Goal: Task Accomplishment & Management: Use online tool/utility

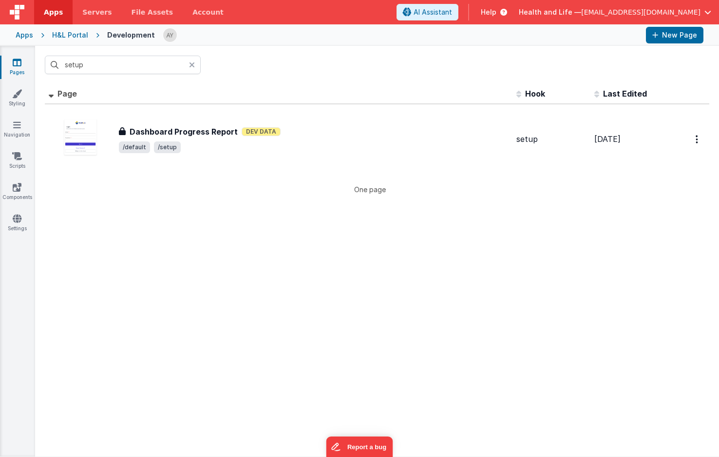
click at [459, 184] on p "One page" at bounding box center [370, 189] width 650 height 10
click at [201, 68] on div "setup" at bounding box center [377, 65] width 684 height 38
click at [198, 66] on div at bounding box center [195, 65] width 12 height 19
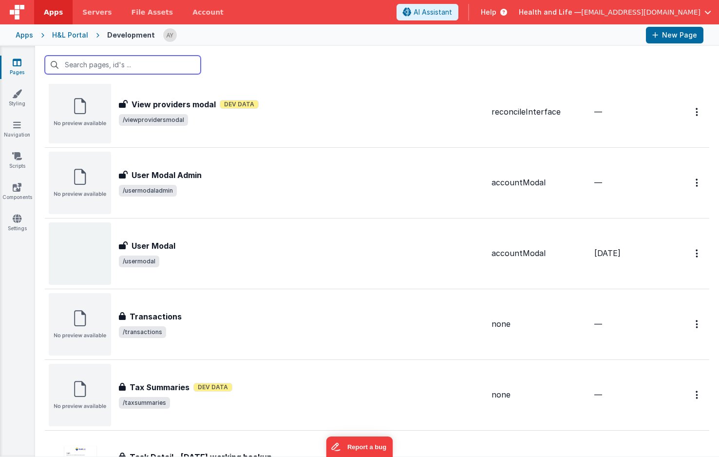
click at [153, 68] on input "text" at bounding box center [123, 65] width 156 height 19
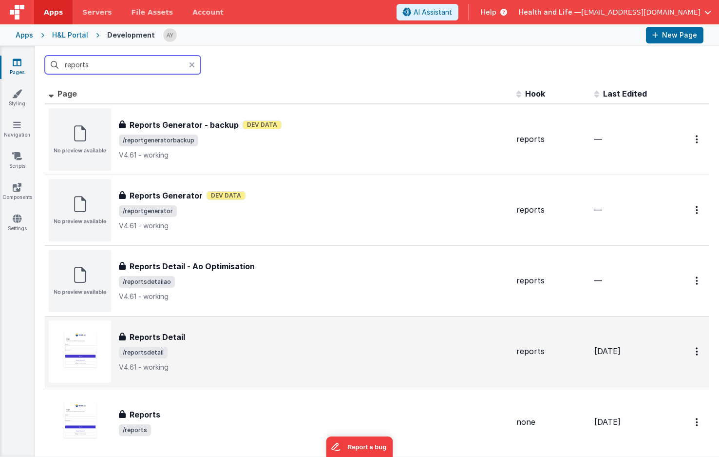
type input "reports"
click at [246, 347] on span "/reportsdetail" at bounding box center [314, 353] width 390 height 12
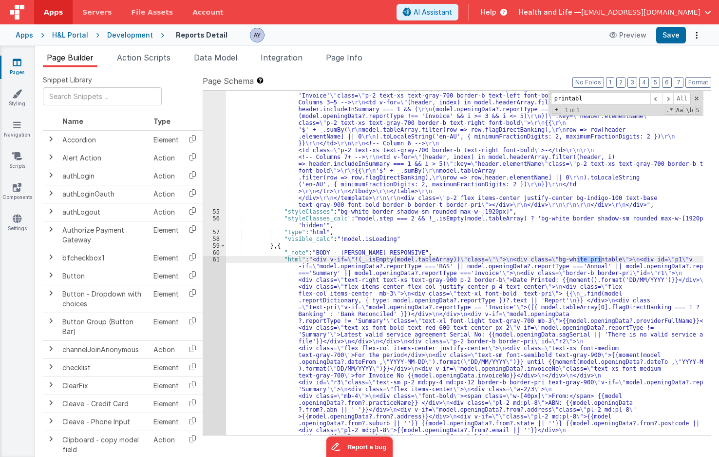
scroll to position [3949, 0]
type input "printable"
click at [317, 284] on div ""html" : "<div class= \" invisible absolute -left-[9999px] \" > \r\n <div class…" at bounding box center [465, 305] width 478 height 4779
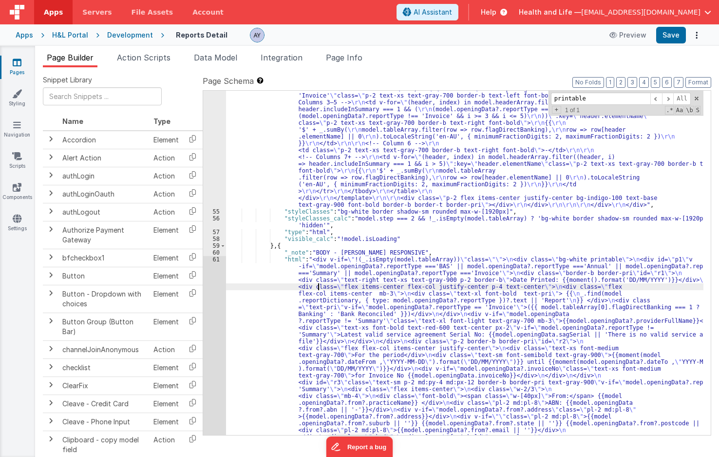
click at [207, 299] on div "54 55 56 57 58 59 60 61 62 63 64 65 66 67 68 69 70 71 72 73 74 75 76 77" at bounding box center [214, 305] width 23 height 4779
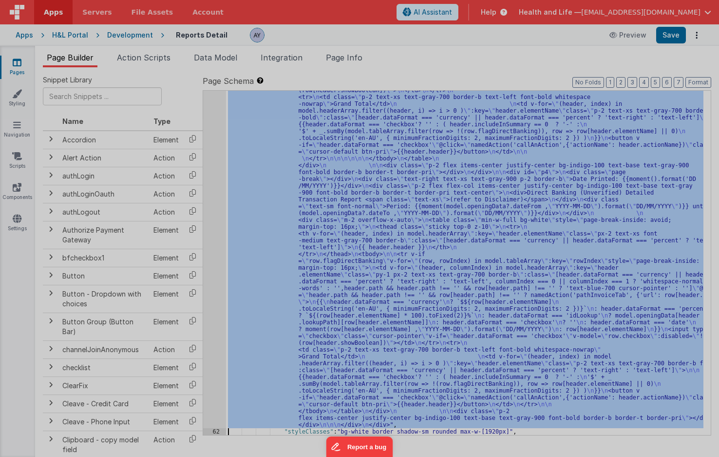
scroll to position [5919, 0]
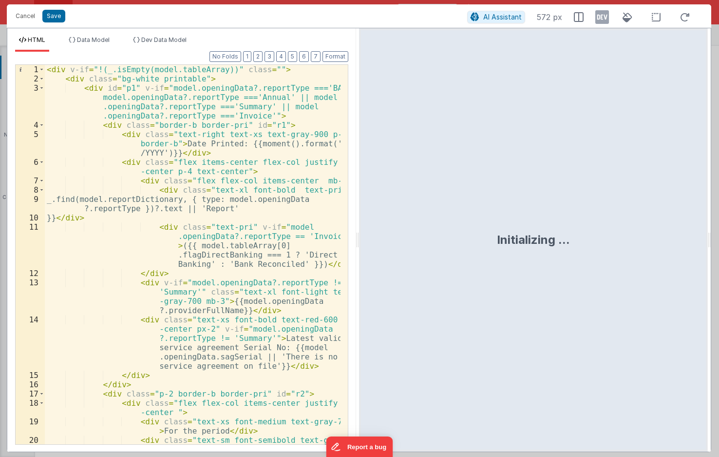
click at [63, 76] on div "< div v-if = "!(_.isEmpty(model.tableArray))" class = "" > < div class = "bg-wh…" at bounding box center [193, 282] width 296 height 435
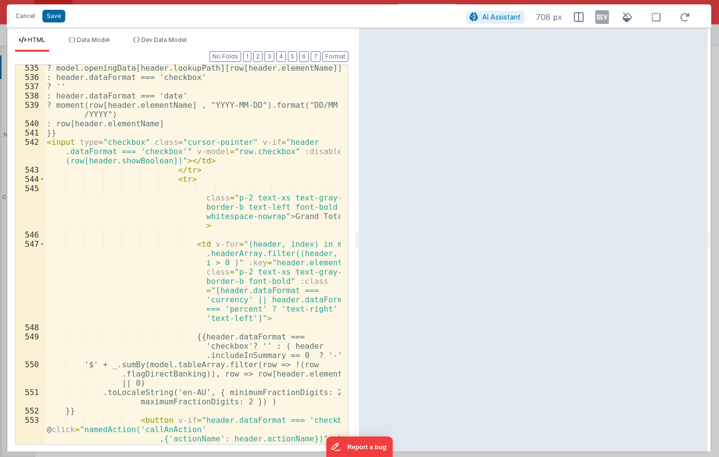
scroll to position [9057, 0]
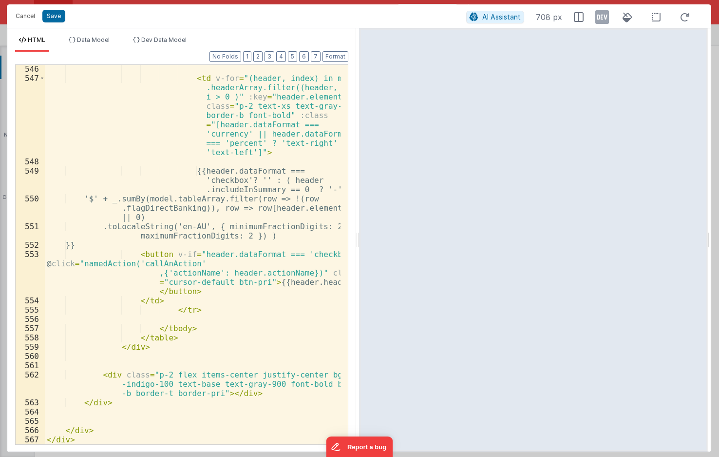
click at [117, 426] on div "< td v-for = "(header, index) in model .headerArray.filter((header, i) => i > 0…" at bounding box center [193, 263] width 296 height 398
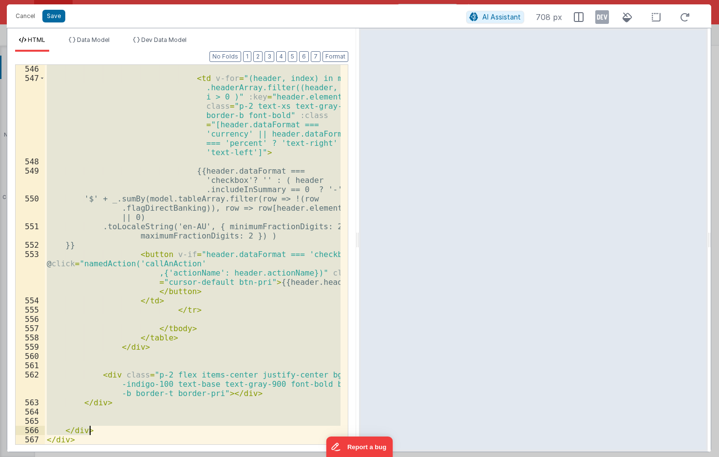
click at [208, 107] on div "< td v-for = "(header, index) in model .headerArray.filter((header, i) => i > 0…" at bounding box center [193, 254] width 296 height 379
click at [25, 13] on button "Cancel" at bounding box center [25, 16] width 29 height 14
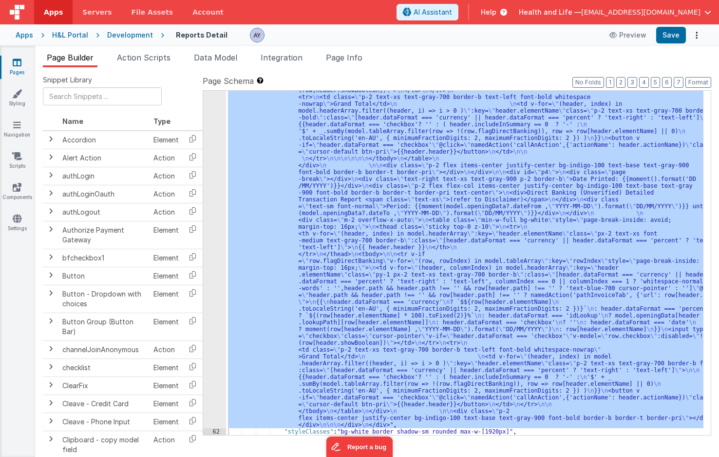
click at [138, 57] on div "Format 7 6 5 4 3 2 1 No Folds" at bounding box center [181, 238] width 333 height 392
click at [204, 58] on span "Data Model" at bounding box center [215, 58] width 43 height 10
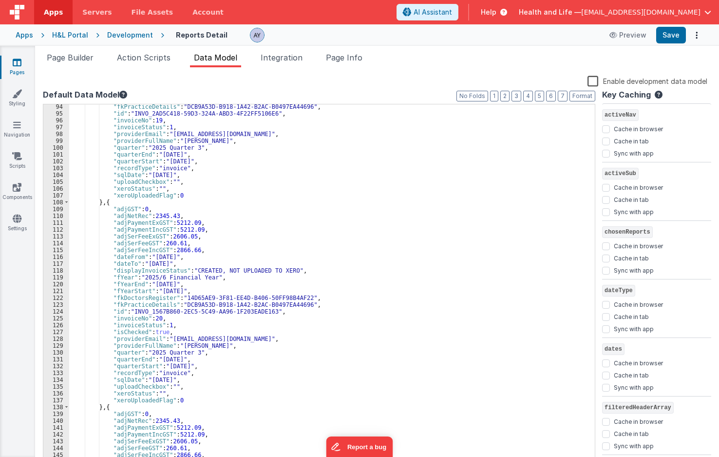
scroll to position [636, 0]
click at [130, 64] on li "Action Scripts" at bounding box center [143, 60] width 61 height 16
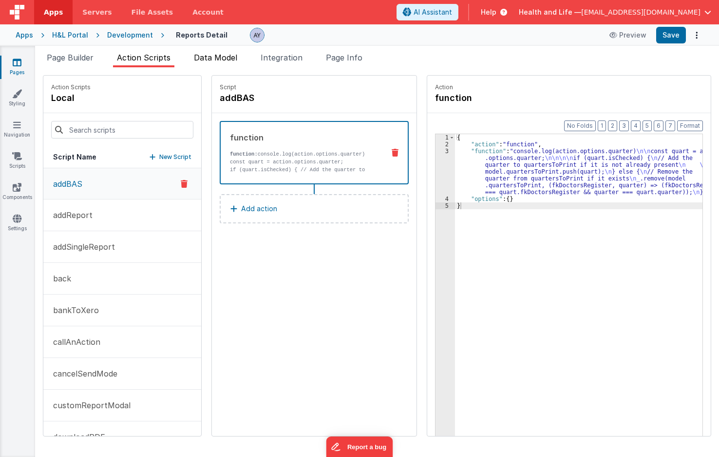
click at [212, 53] on span "Data Model" at bounding box center [215, 58] width 43 height 10
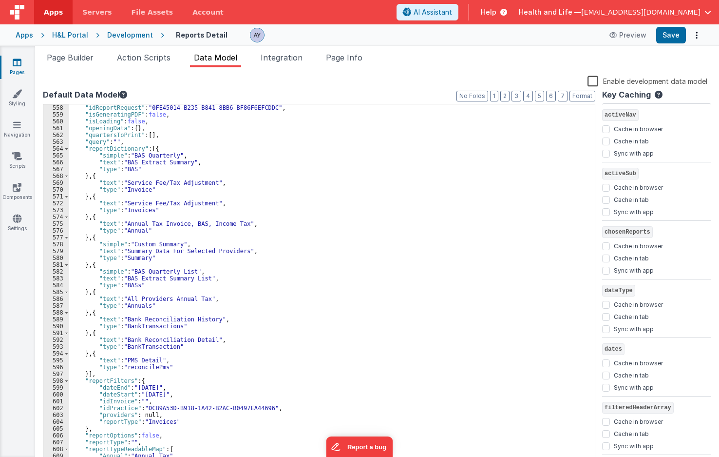
scroll to position [3800, 0]
click at [137, 163] on div ""idReportRequest" : "0FE45014-B235-B841-8BB6-BF86F6EFCDDC" , "isGeneratingPDF" …" at bounding box center [328, 291] width 519 height 374
click at [139, 160] on div ""idReportRequest" : "0FE45014-B235-B841-8BB6-BF86F6EFCDDC" , "isGeneratingPDF" …" at bounding box center [328, 291] width 519 height 374
click at [154, 157] on div ""idReportRequest" : "0FE45014-B235-B841-8BB6-BF86F6EFCDDC" , "isGeneratingPDF" …" at bounding box center [328, 291] width 519 height 374
click at [155, 160] on div ""idReportRequest" : "0FE45014-B235-B841-8BB6-BF86F6EFCDDC" , "isGeneratingPDF" …" at bounding box center [328, 291] width 519 height 374
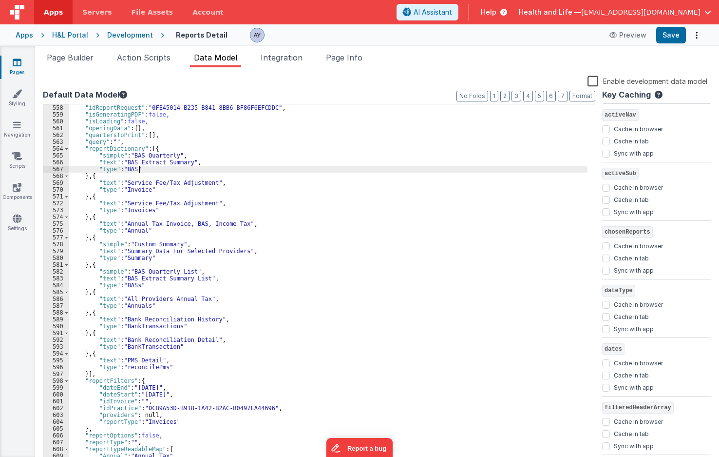
click at [155, 168] on div ""idReportRequest" : "0FE45014-B235-B841-8BB6-BF86F6EFCDDC" , "isGeneratingPDF" …" at bounding box center [328, 291] width 519 height 374
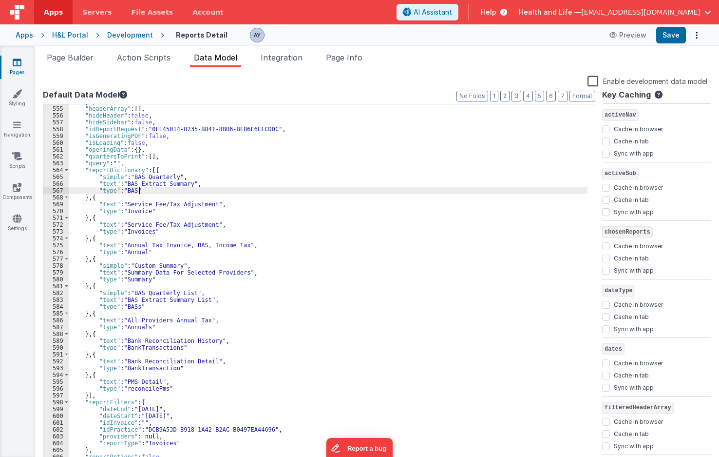
scroll to position [3773, 0]
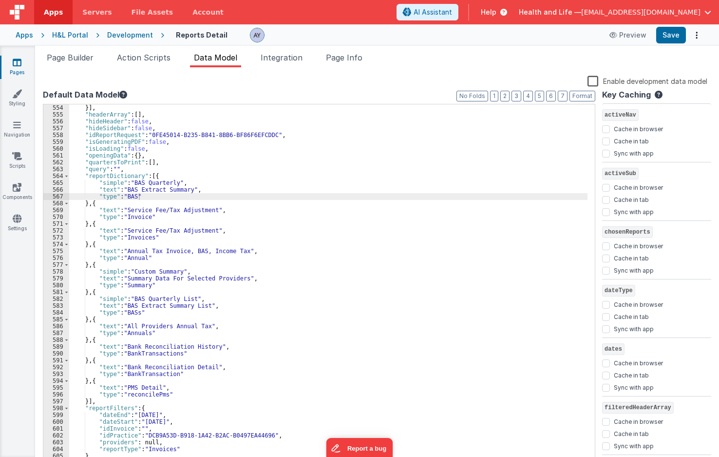
drag, startPoint x: 157, startPoint y: 242, endPoint x: 147, endPoint y: 223, distance: 21.6
click at [157, 242] on div "}] , "headerArray" : [ ] , "hideHeader" : false , "hideSidebar" : false , "idRe…" at bounding box center [328, 291] width 519 height 374
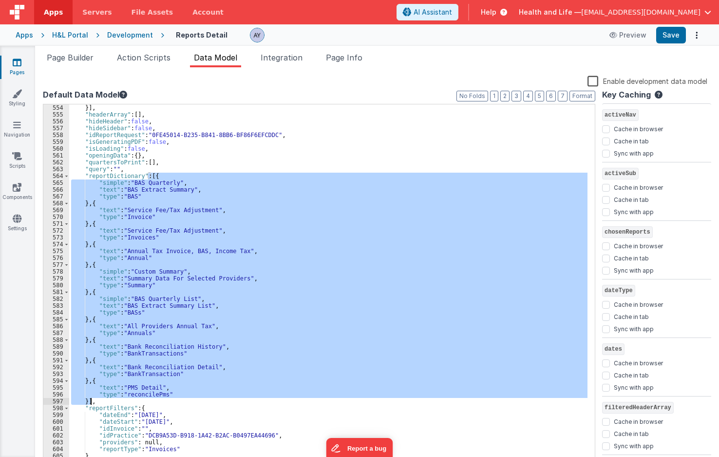
drag, startPoint x: 148, startPoint y: 175, endPoint x: 92, endPoint y: 403, distance: 234.4
click at [92, 403] on div "}] , "headerArray" : [ ] , "hideHeader" : false , "hideSidebar" : false , "idRe…" at bounding box center [328, 291] width 519 height 374
drag, startPoint x: 158, startPoint y: 292, endPoint x: 164, endPoint y: 287, distance: 8.3
click at [158, 292] on div "}] , "headerArray" : [ ] , "hideHeader" : false , "hideSidebar" : false , "idRe…" at bounding box center [328, 284] width 519 height 361
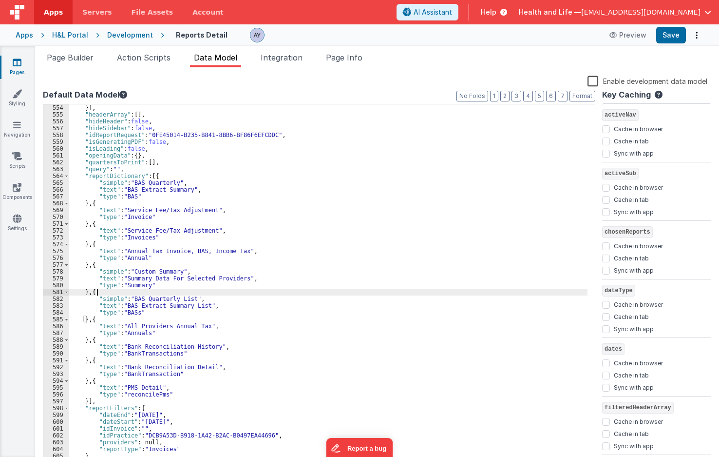
drag, startPoint x: 87, startPoint y: 61, endPoint x: 108, endPoint y: 65, distance: 21.3
click at [87, 61] on span "Page Builder" at bounding box center [70, 58] width 47 height 10
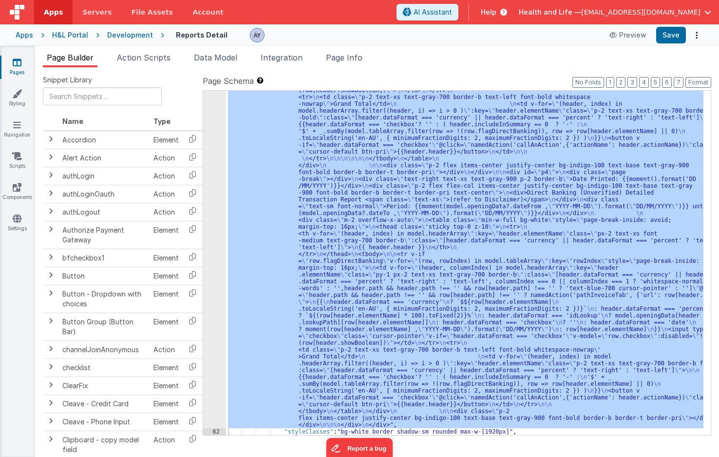
click at [262, 189] on div ""html" : "<div v-if= \" !(_.isEmpty(model.tableArray)) \" class= \"\" > \n <div…" at bounding box center [465, 263] width 478 height 344
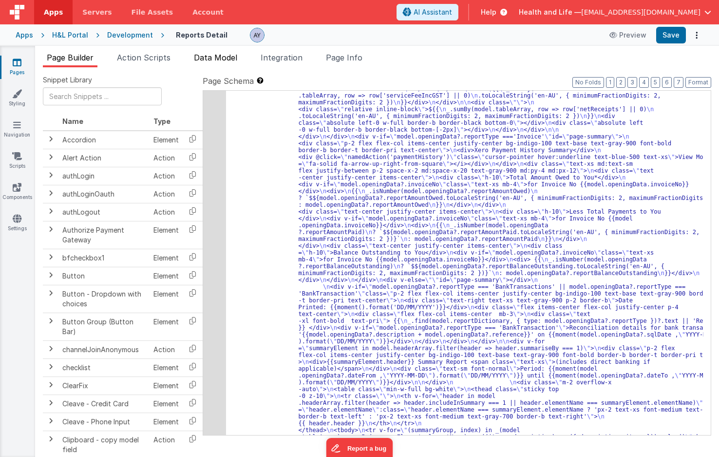
scroll to position [5278, 0]
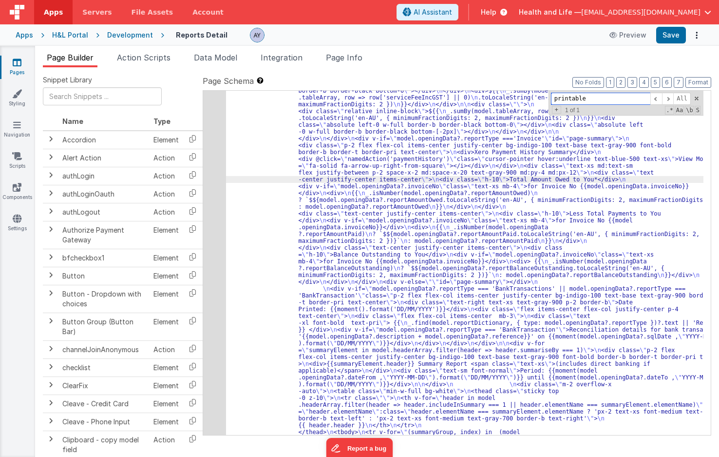
click at [597, 92] on div "printable All Replace All + 1 of 1 .* Aa \b S" at bounding box center [626, 103] width 155 height 25
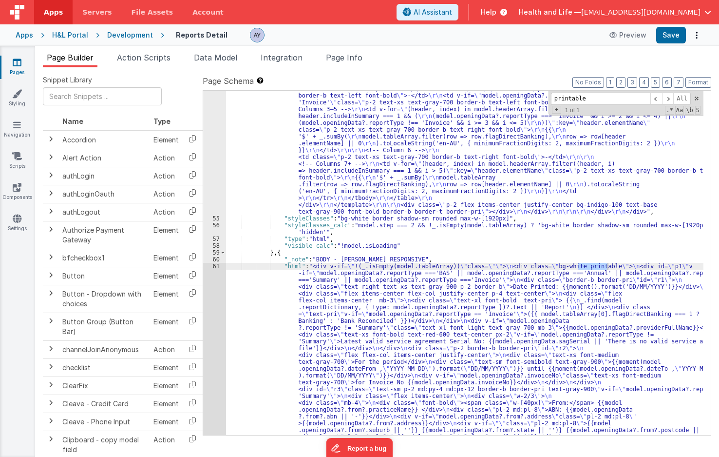
click at [334, 298] on div ""html" : "<div class= \" invisible absolute -left-[9999px] \" > \r\n <div class…" at bounding box center [465, 311] width 478 height 4779
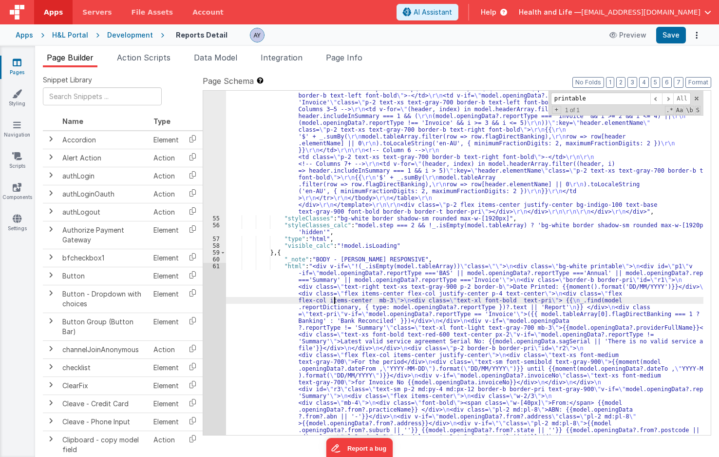
click at [214, 292] on div "54 55 56 57 58 59 60 61 62 63 64 65 66 67 68 69 70 71 72 73 74 75 76 77" at bounding box center [214, 311] width 23 height 4779
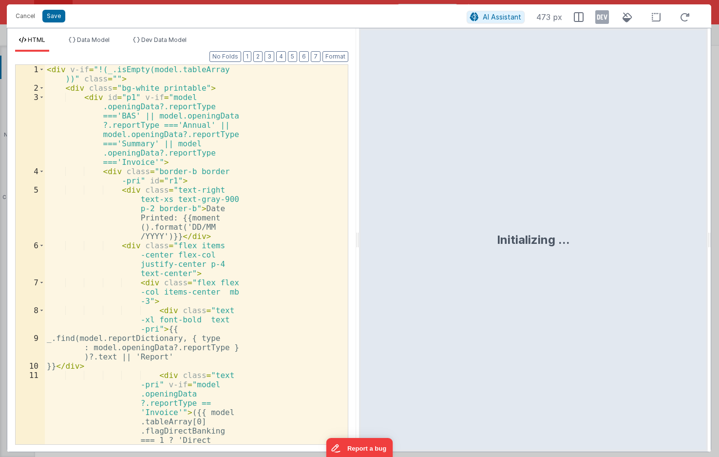
scroll to position [5919, 0]
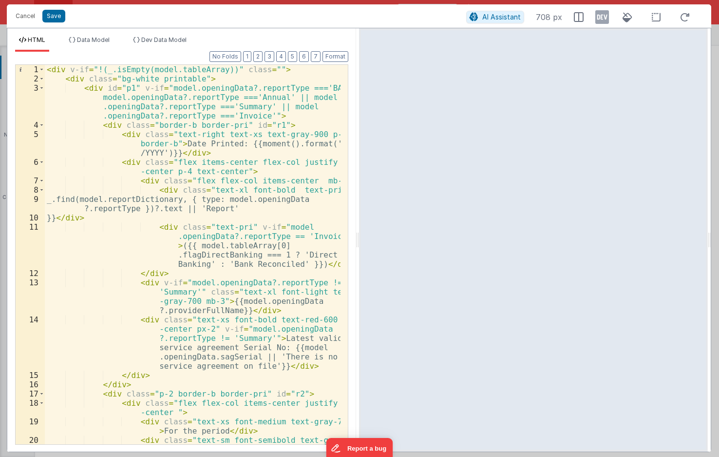
click at [275, 193] on div "< div v-if = "!(_.isEmpty(model.tableArray))" class = "" > < div class = "bg-wh…" at bounding box center [193, 282] width 296 height 435
click at [290, 116] on div "< div v-if = "!(_.isEmpty(model.tableArray))" class = "" > < div class = "bg-wh…" at bounding box center [193, 282] width 296 height 435
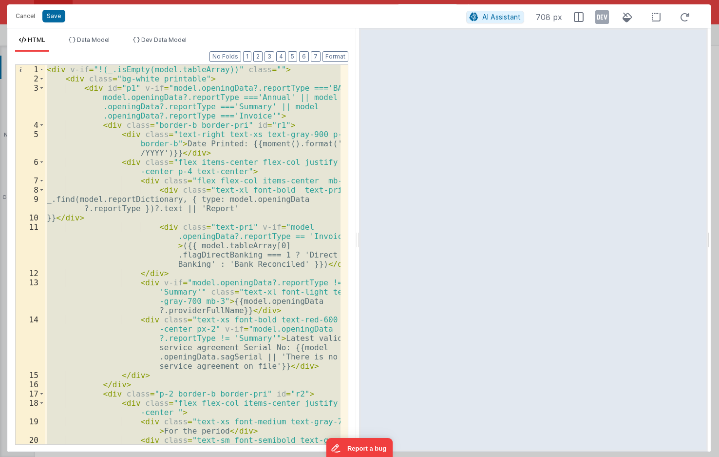
drag, startPoint x: 174, startPoint y: 54, endPoint x: 195, endPoint y: 54, distance: 20.5
click at [176, 54] on div "Format 7 6 5 4 3 2 1 No Folds 1 2 3 4 5 6 7 8 9 10 11 12 13 14 15 16 17 18 19 2…" at bounding box center [181, 248] width 333 height 392
click at [256, 159] on div "< div v-if = "!(_.isEmpty(model.tableArray))" class = "" > < div class = "bg-wh…" at bounding box center [193, 254] width 296 height 379
click at [289, 348] on div "< div v-if = "!(_.isEmpty(model.tableArray))" class = "" > < div class = "bg-wh…" at bounding box center [193, 254] width 296 height 379
click at [210, 128] on div "< div v-if = "!(_.isEmpty(model.tableArray))" class = "" > < div class = "bg-wh…" at bounding box center [193, 254] width 296 height 379
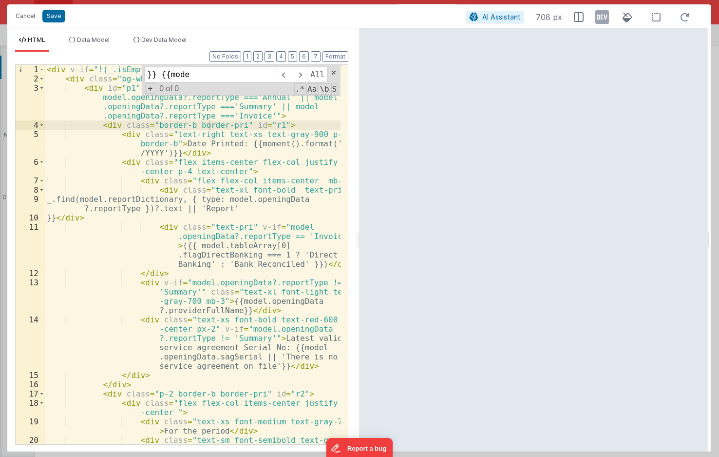
scroll to position [468, 0]
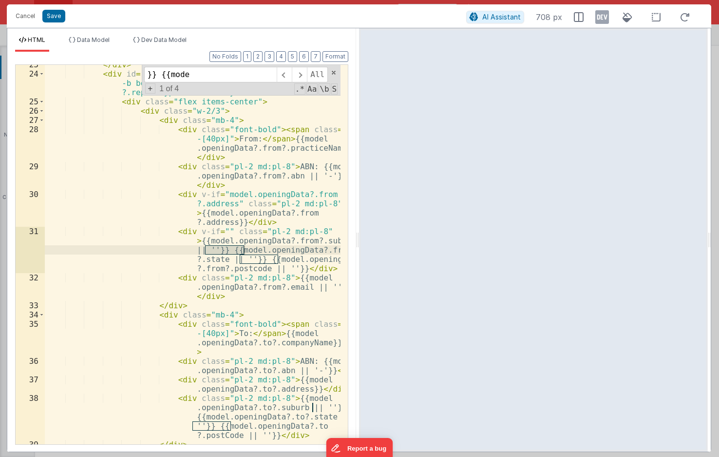
click at [261, 245] on div "</ div > < div id = "r3" class = "text-sm p-2 md:py-4 md:px-12 border -b border…" at bounding box center [193, 259] width 296 height 398
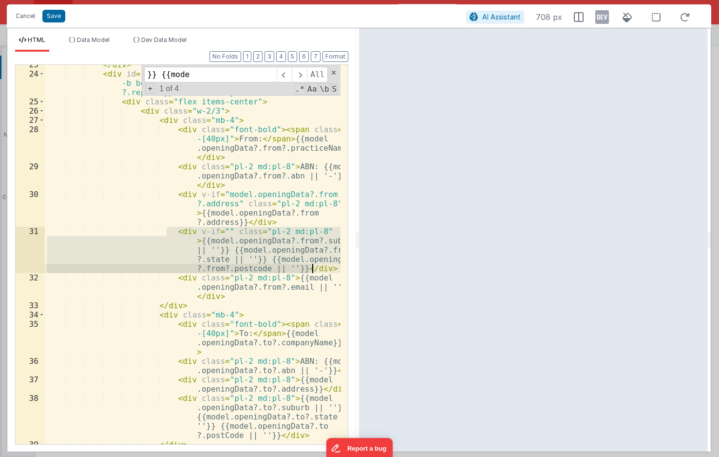
drag, startPoint x: 178, startPoint y: 235, endPoint x: 319, endPoint y: 270, distance: 144.9
click at [319, 270] on div "</ div > < div id = "r3" class = "text-sm p-2 md:py-4 md:px-12 border -b border…" at bounding box center [193, 259] width 296 height 398
click at [245, 205] on div "</ div > < div id = "r3" class = "text-sm p-2 md:py-4 md:px-12 border -b border…" at bounding box center [193, 259] width 296 height 398
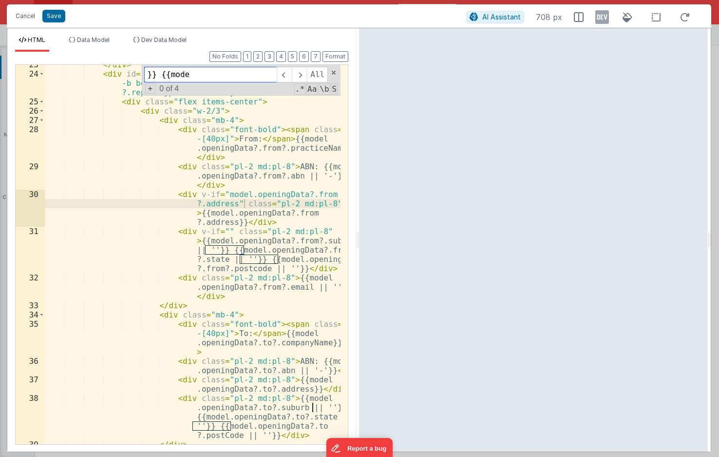
paste input "flagDirectBanking"
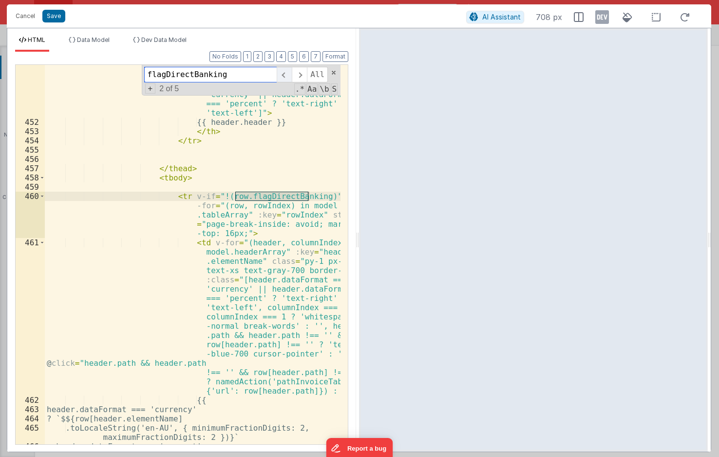
scroll to position [7290, 0]
type input "flagDirectBanking"
click at [289, 74] on span at bounding box center [284, 75] width 15 height 16
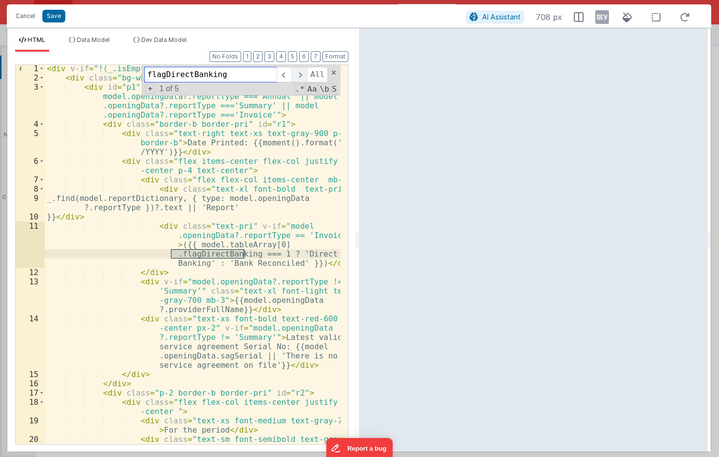
scroll to position [1, 0]
click at [275, 246] on div "< div v-if = "!(_.isEmpty(model.tableArray))" class = "" > < div class = "bg-wh…" at bounding box center [193, 281] width 296 height 435
click at [285, 244] on div "< div v-if = "!(_.isEmpty(model.tableArray))" class = "" > < div class = "bg-wh…" at bounding box center [193, 281] width 296 height 435
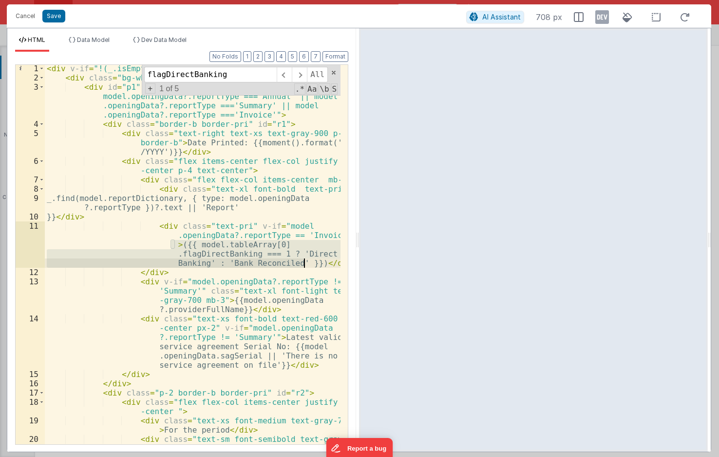
drag, startPoint x: 171, startPoint y: 243, endPoint x: 303, endPoint y: 261, distance: 133.8
click at [303, 261] on div "< div v-if = "!(_.isEmpty(model.tableArray))" class = "" > < div class = "bg-wh…" at bounding box center [193, 281] width 296 height 435
click at [234, 267] on div "< div v-if = "!(_.isEmpty(model.tableArray))" class = "" > < div class = "bg-wh…" at bounding box center [193, 254] width 296 height 379
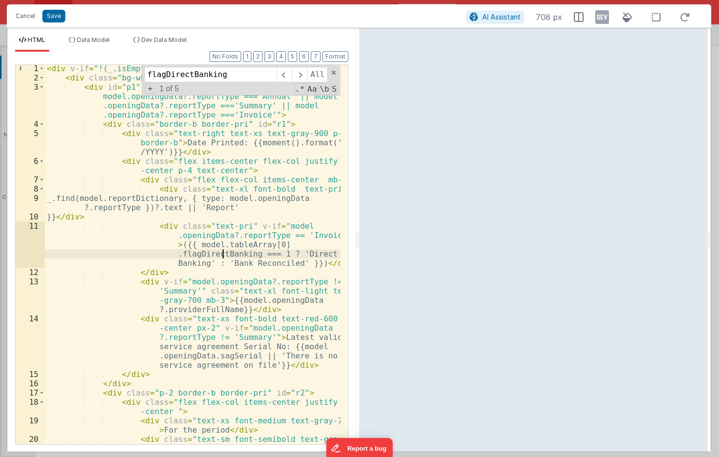
click at [224, 249] on div "< div v-if = "!(_.isEmpty(model.tableArray))" class = "" > < div class = "bg-wh…" at bounding box center [193, 281] width 296 height 435
click at [239, 250] on div "< div v-if = "!(_.isEmpty(model.tableArray))" class = "" > < div class = "bg-wh…" at bounding box center [193, 254] width 296 height 379
click at [172, 253] on div "< div v-if = "!(_.isEmpty(model.tableArray))" class = "" > < div class = "bg-wh…" at bounding box center [193, 281] width 296 height 435
click at [296, 70] on span at bounding box center [299, 75] width 15 height 16
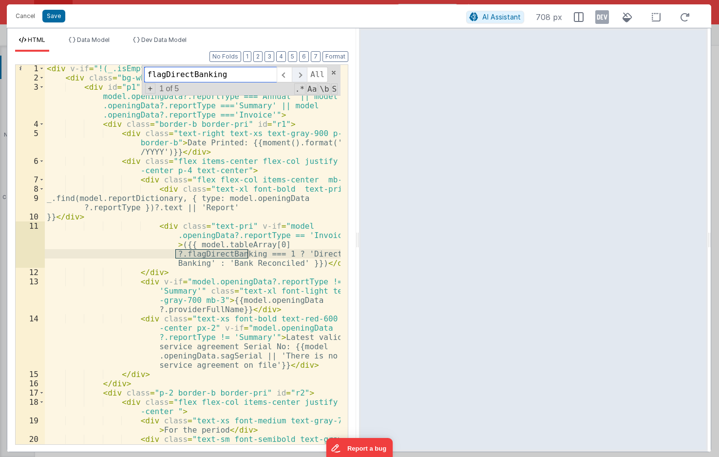
click at [300, 75] on span at bounding box center [299, 75] width 15 height 16
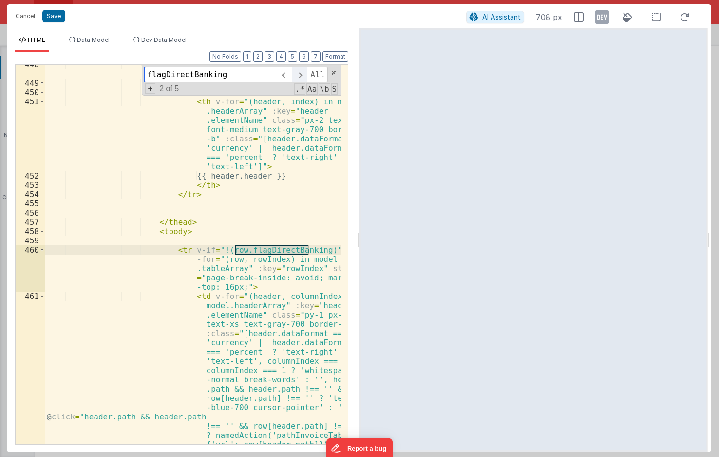
click at [301, 77] on span at bounding box center [299, 75] width 15 height 16
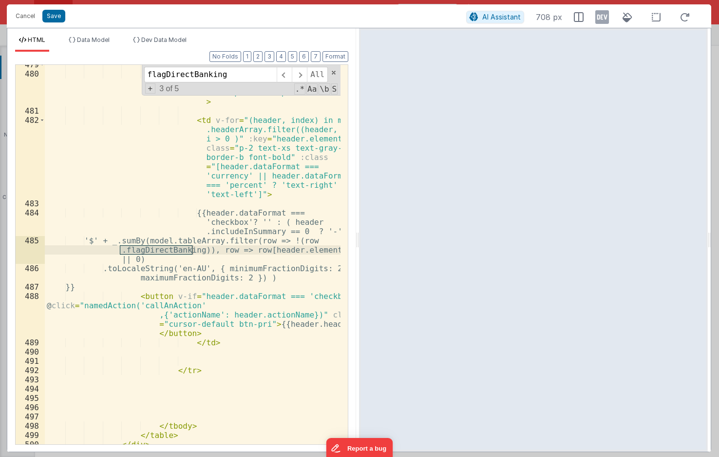
click at [313, 241] on div "< tr > < td class = "p-2 text-xs text-gray-700 border-b text-left font-bold whi…" at bounding box center [193, 259] width 296 height 398
click at [303, 80] on span at bounding box center [299, 75] width 15 height 16
click at [303, 79] on span at bounding box center [299, 75] width 15 height 16
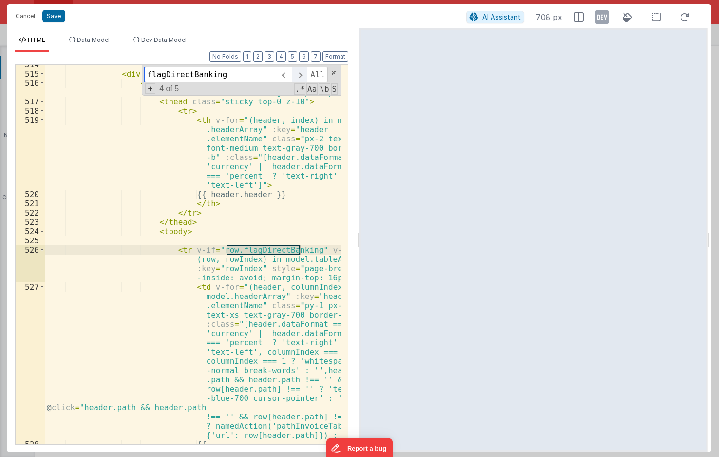
click at [303, 79] on span at bounding box center [299, 75] width 15 height 16
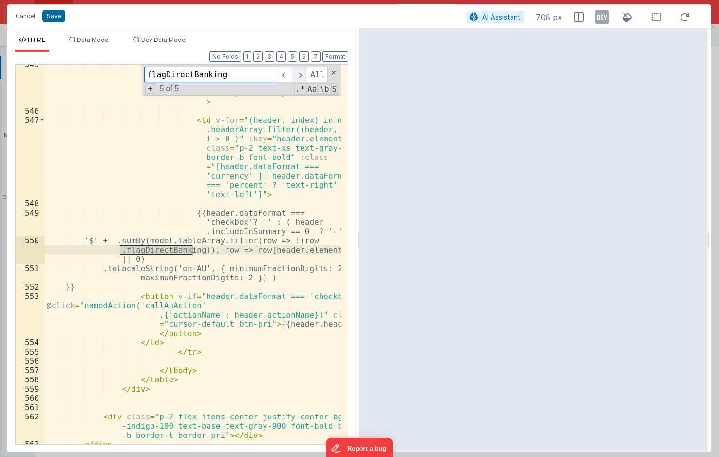
scroll to position [9015, 0]
click at [315, 244] on div "< td class = "p-2 text-xs text-gray-700 border-b text-left font-bold whitespace…" at bounding box center [193, 277] width 296 height 435
click at [101, 118] on div "< td class = "p-2 text-xs text-gray-700 border-b text-left font-bold whitespace…" at bounding box center [193, 277] width 296 height 435
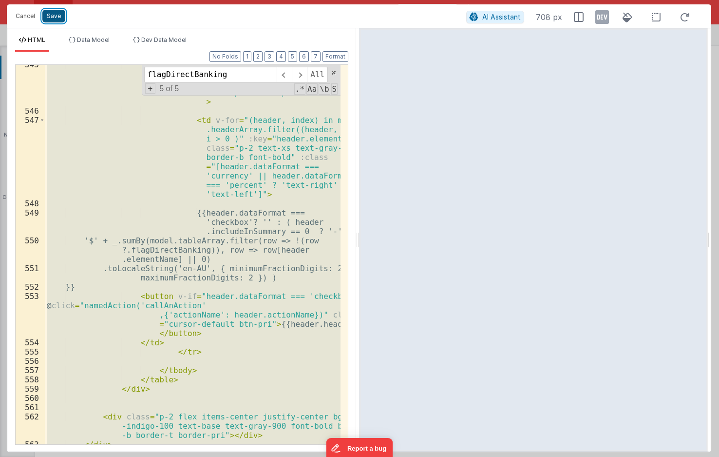
click at [62, 18] on button "Save" at bounding box center [53, 16] width 23 height 13
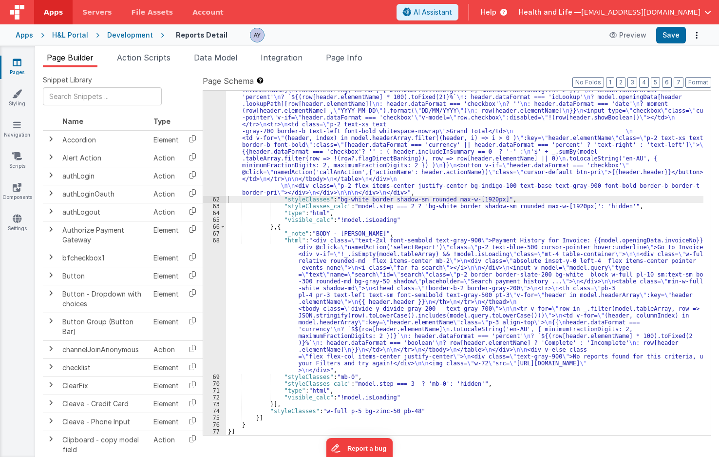
scroll to position [5913, 0]
click at [665, 38] on button "Save" at bounding box center [671, 35] width 30 height 17
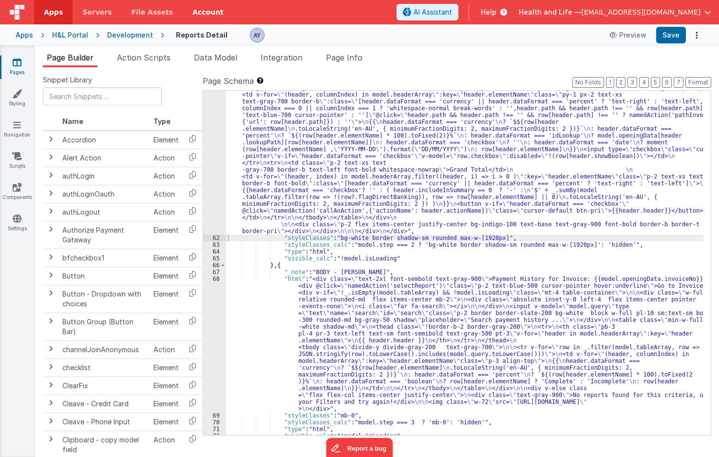
scroll to position [5874, 0]
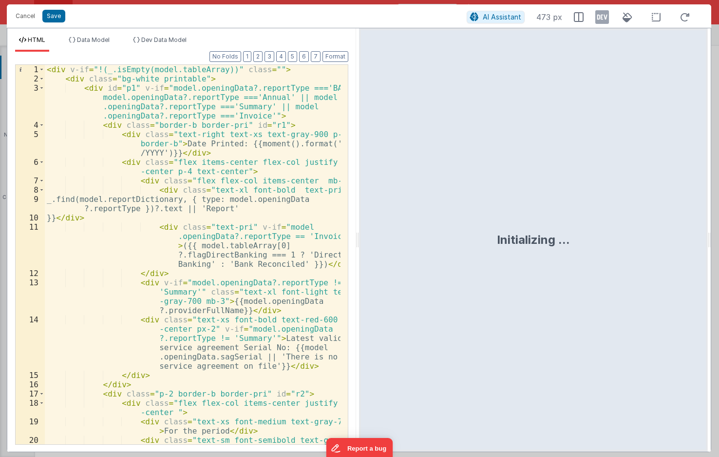
click at [245, 165] on div "< div v-if = "!(_.isEmpty(model.tableArray))" class = "" > < div class = "bg-wh…" at bounding box center [193, 282] width 296 height 435
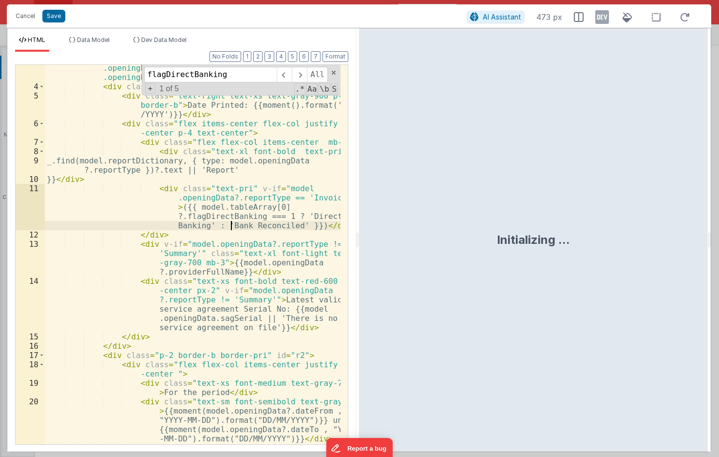
click at [231, 226] on div "< div id = "p1" v-if = "model.openingData?.reportType ==='BAS' || model.opening…" at bounding box center [193, 271] width 296 height 453
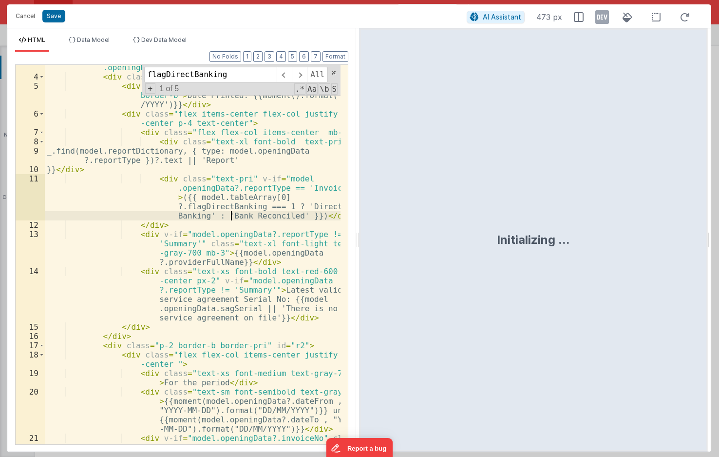
scroll to position [49, 0]
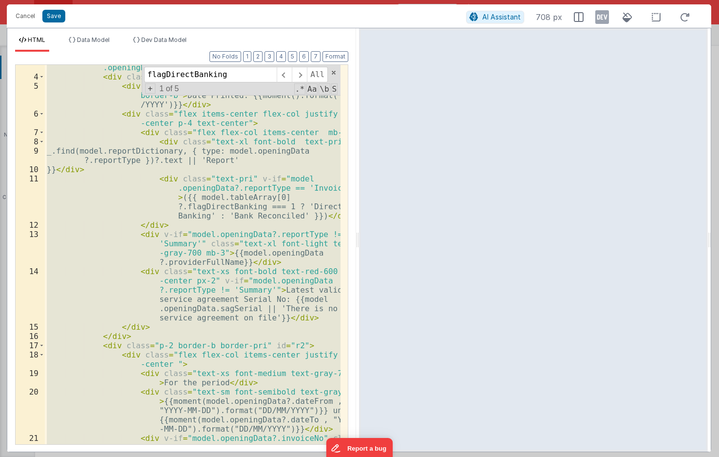
click at [293, 277] on div "< div id = "p1" v-if = "model.openingData?.reportType ==='BAS' || model.opening…" at bounding box center [193, 254] width 296 height 379
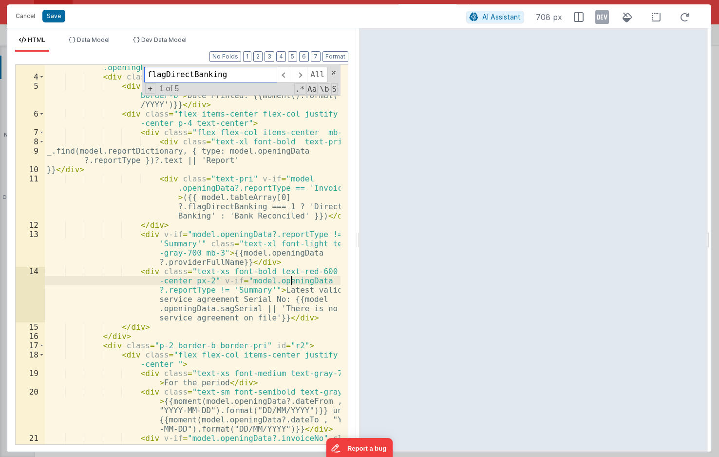
click at [208, 71] on input "flagDirectBanking" at bounding box center [210, 75] width 133 height 16
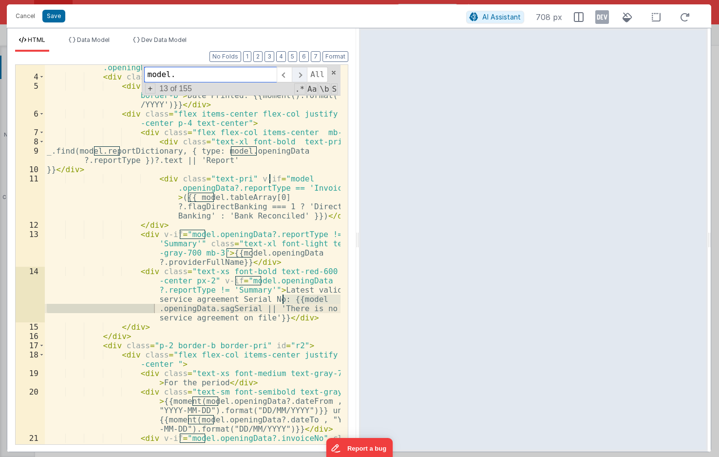
click at [307, 76] on span at bounding box center [299, 75] width 15 height 16
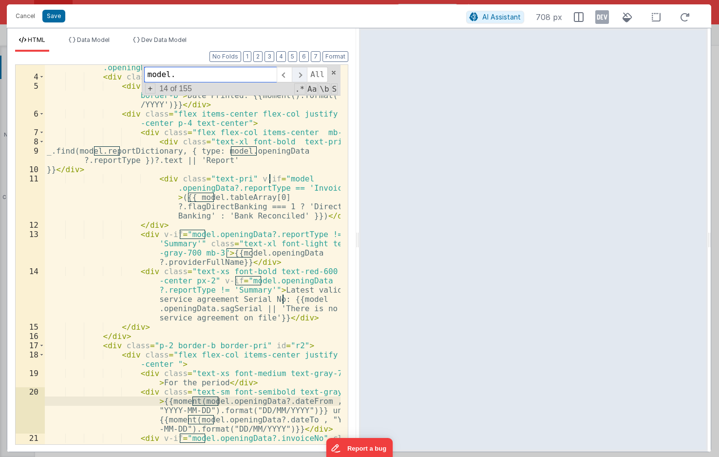
click at [306, 77] on span at bounding box center [299, 75] width 15 height 16
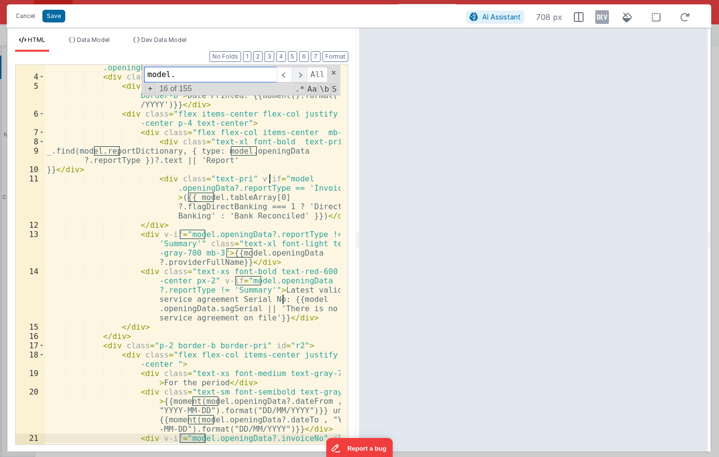
click at [306, 77] on span at bounding box center [299, 75] width 15 height 16
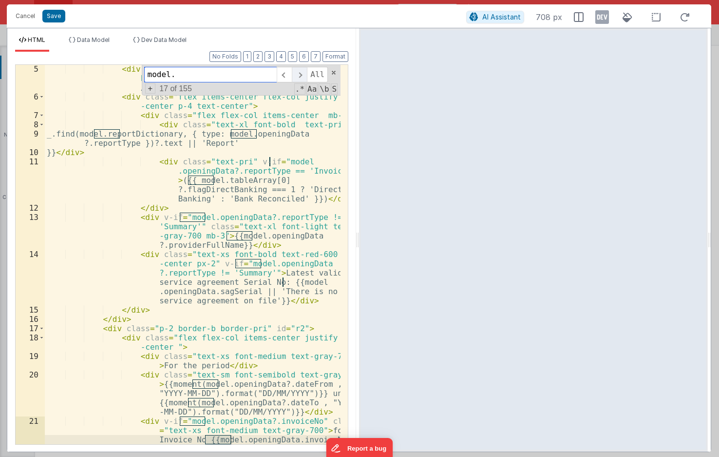
click at [306, 77] on span at bounding box center [299, 75] width 15 height 16
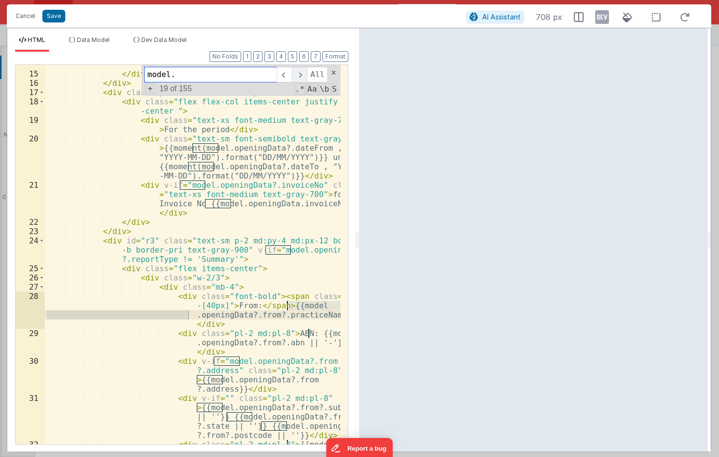
click at [306, 77] on span at bounding box center [299, 75] width 15 height 16
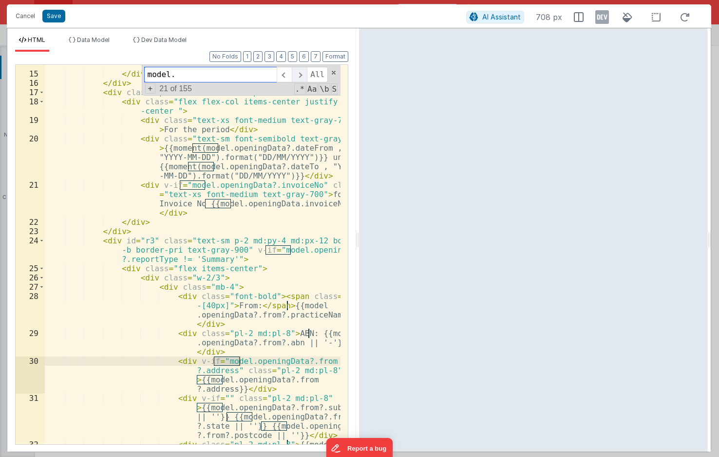
click at [306, 77] on span at bounding box center [299, 75] width 15 height 16
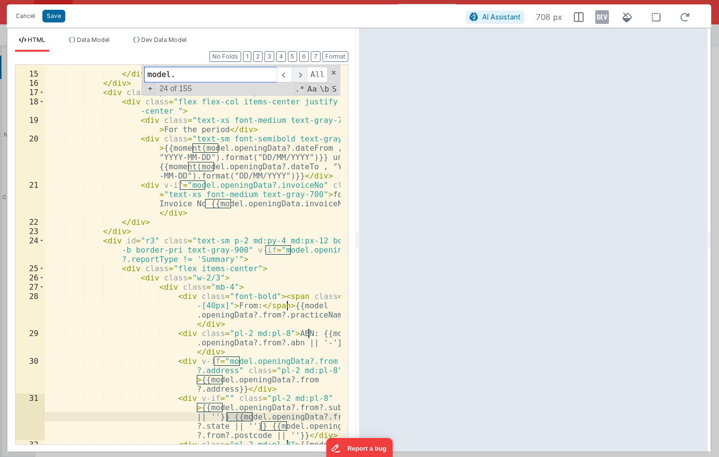
click at [306, 77] on span at bounding box center [299, 75] width 15 height 16
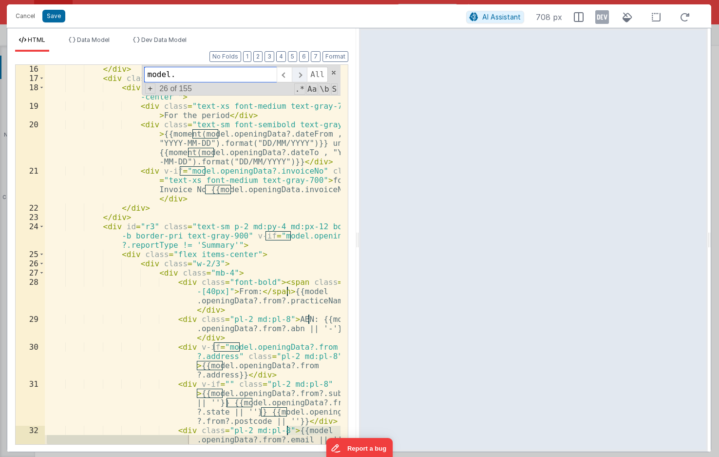
scroll to position [551, 0]
click at [306, 77] on span at bounding box center [299, 75] width 15 height 16
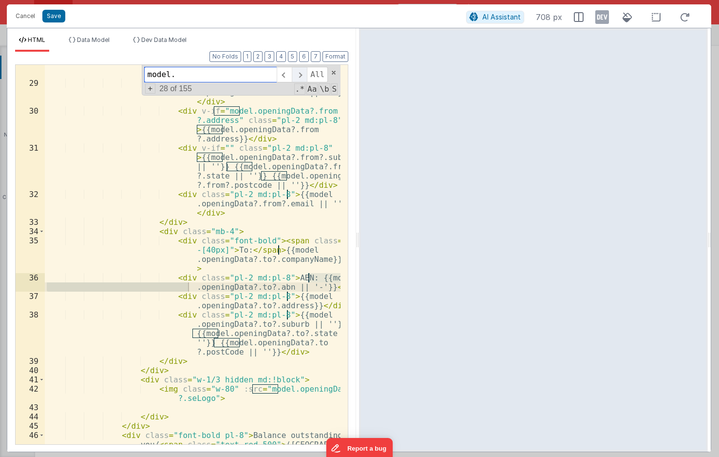
click at [306, 77] on span at bounding box center [299, 75] width 15 height 16
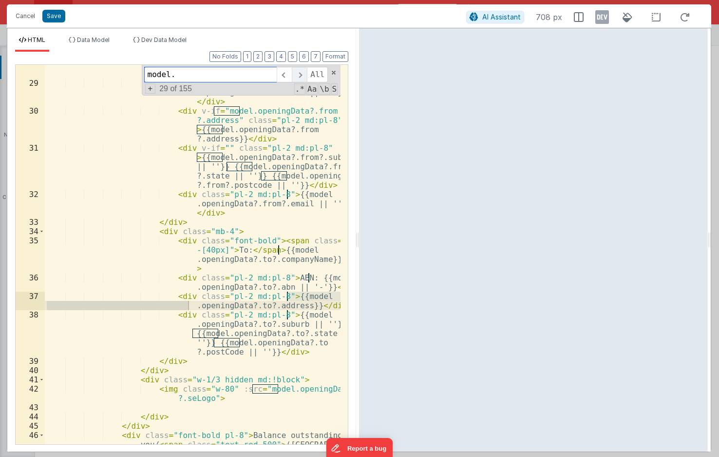
click at [306, 77] on span at bounding box center [299, 75] width 15 height 16
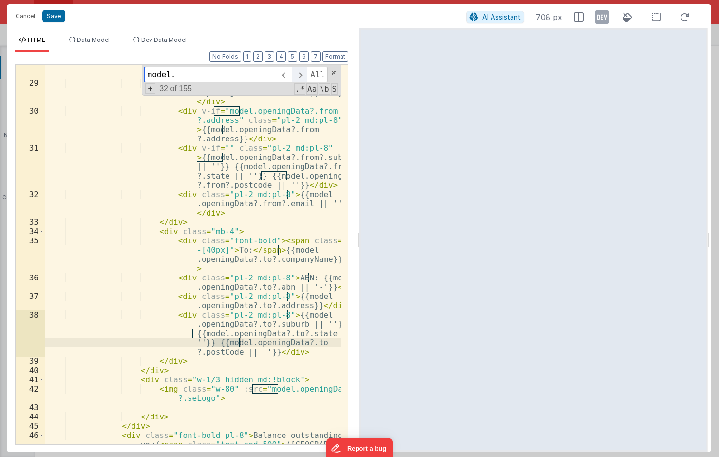
click at [306, 77] on span at bounding box center [299, 75] width 15 height 16
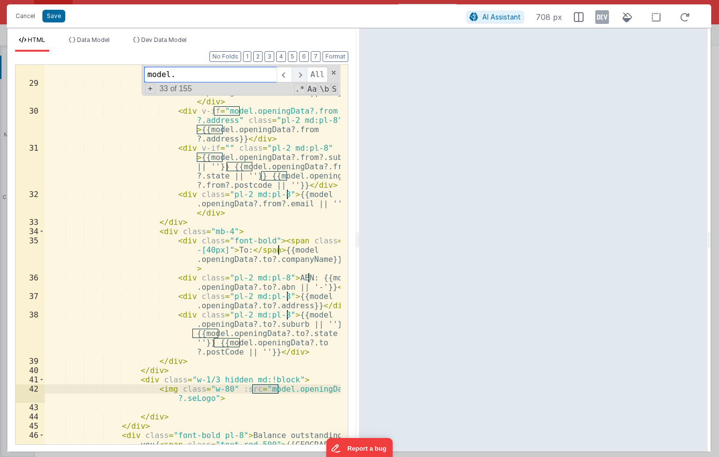
click at [306, 77] on span at bounding box center [299, 75] width 15 height 16
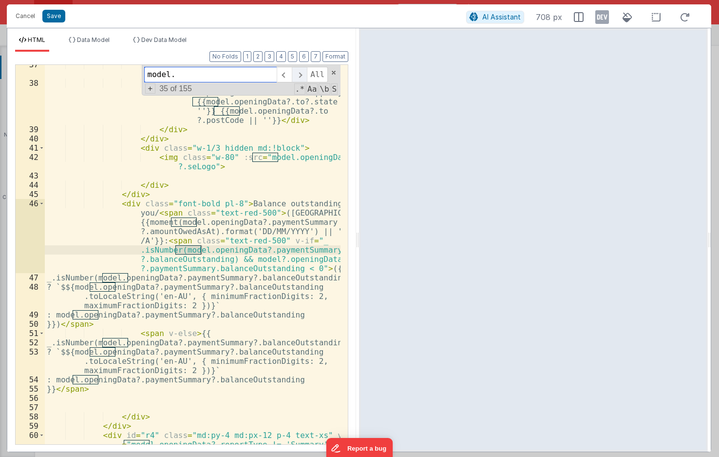
scroll to position [783, 0]
click at [306, 77] on span at bounding box center [299, 75] width 15 height 16
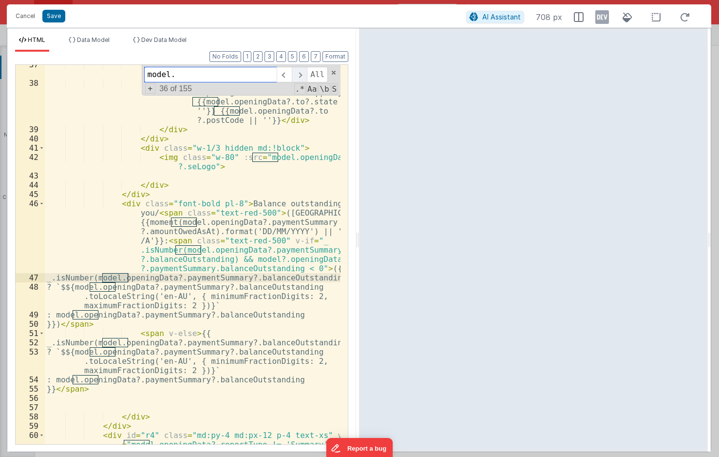
click at [306, 77] on span at bounding box center [299, 75] width 15 height 16
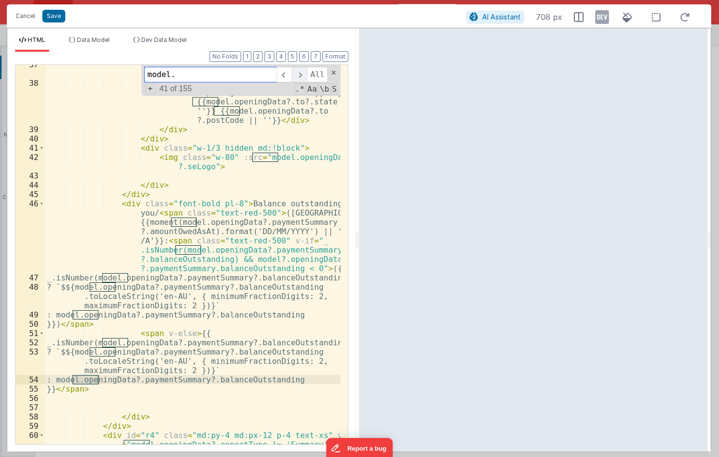
click at [306, 77] on span at bounding box center [299, 75] width 15 height 16
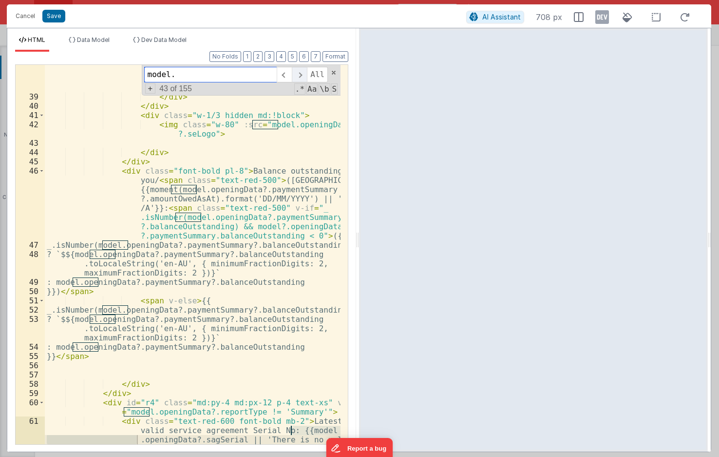
click at [306, 77] on span at bounding box center [299, 75] width 15 height 16
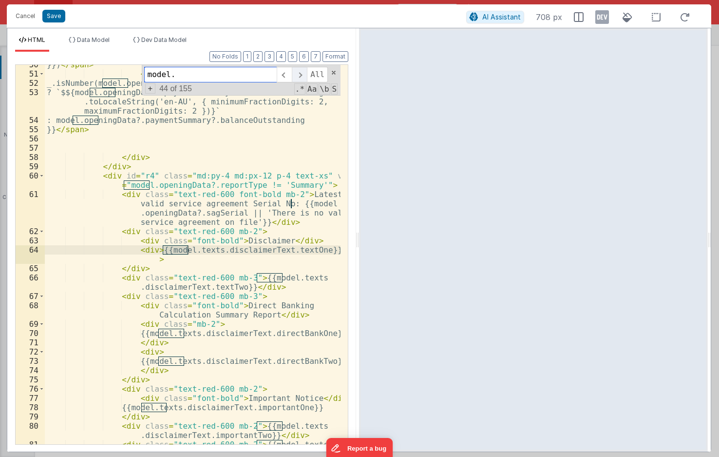
scroll to position [1042, 0]
click at [302, 78] on span at bounding box center [299, 75] width 15 height 16
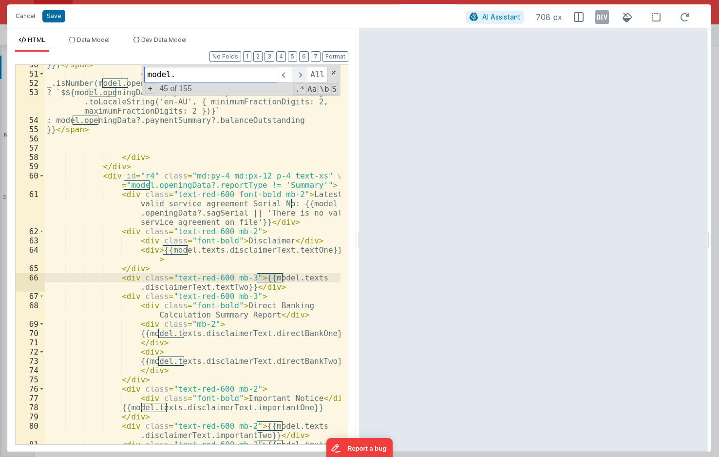
click at [302, 78] on span at bounding box center [299, 75] width 15 height 16
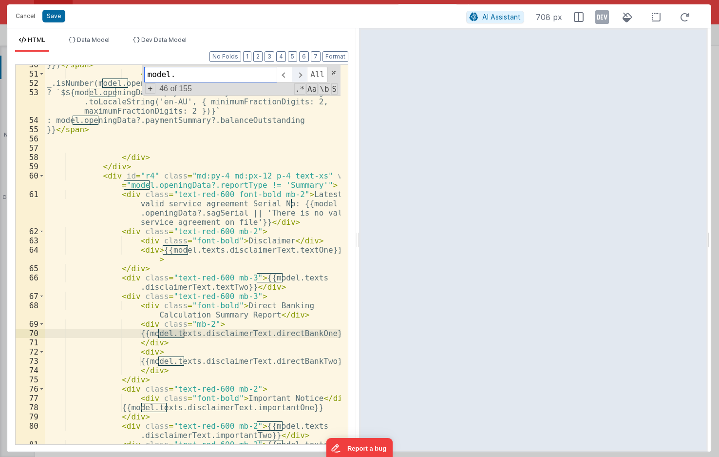
click at [302, 78] on span at bounding box center [299, 75] width 15 height 16
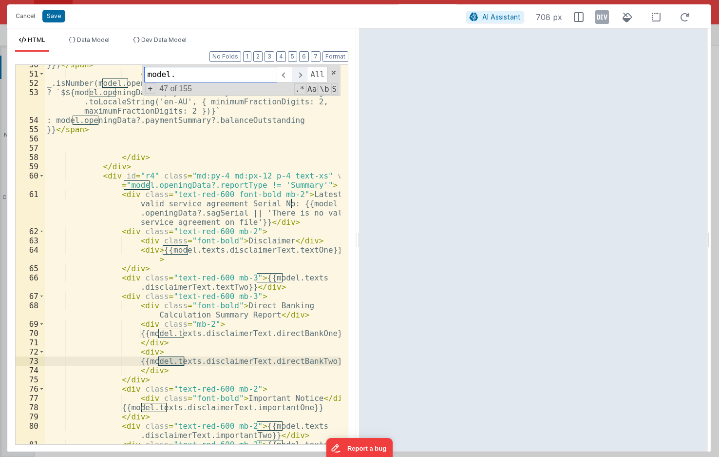
click at [302, 78] on span at bounding box center [299, 75] width 15 height 16
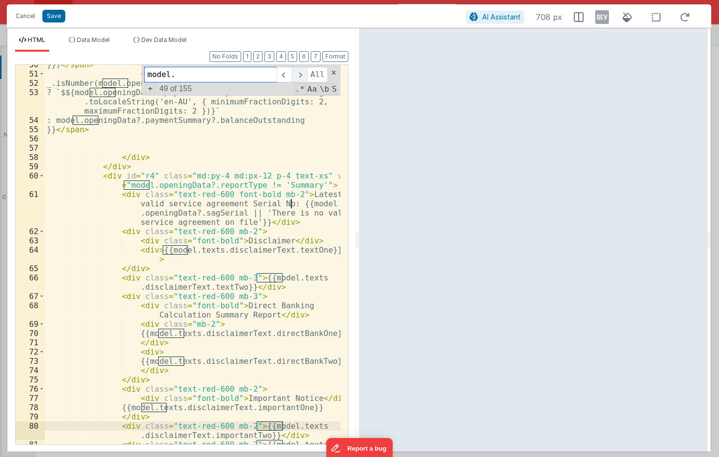
click at [302, 78] on span at bounding box center [299, 75] width 15 height 16
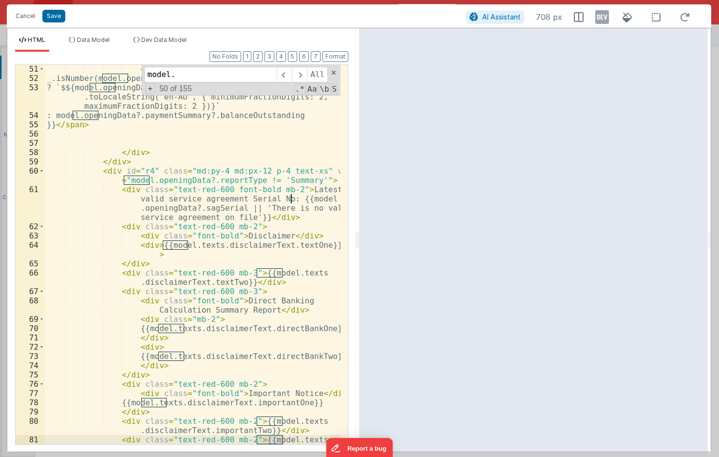
click at [241, 188] on div "< span v-else > {{ _.isNumber(model.openingData?.paymentSummary?.balanceOutstan…" at bounding box center [193, 267] width 296 height 407
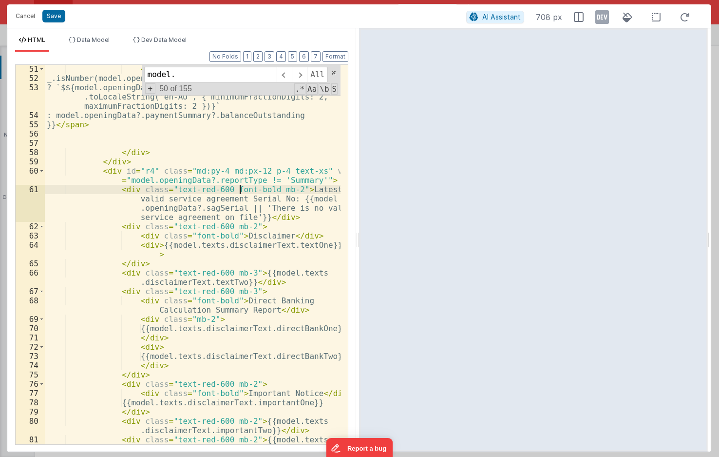
click at [266, 200] on div "< span v-else > {{ _.isNumber(model.openingData?.paymentSummary?.balanceOutstan…" at bounding box center [193, 267] width 296 height 407
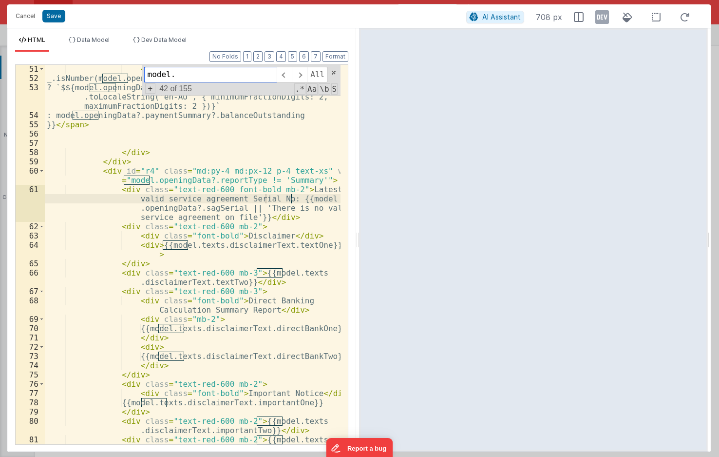
paste input "row.flagDirectBanking"
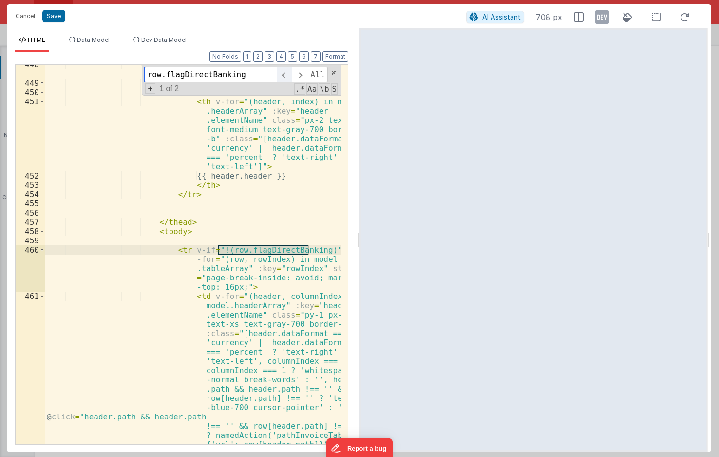
type input "row.flagDirectBanking"
click at [290, 73] on span at bounding box center [284, 75] width 15 height 16
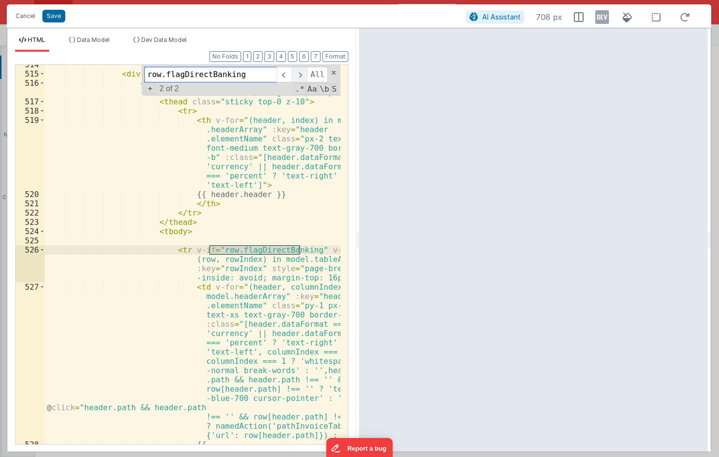
click at [299, 72] on span at bounding box center [299, 75] width 15 height 16
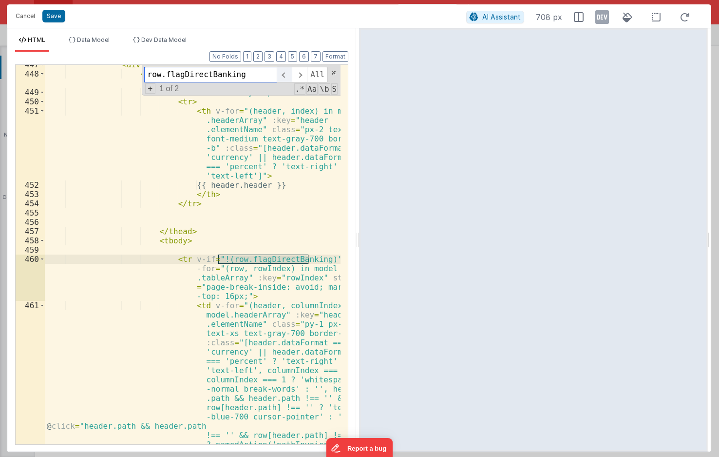
click at [286, 72] on span at bounding box center [284, 75] width 15 height 16
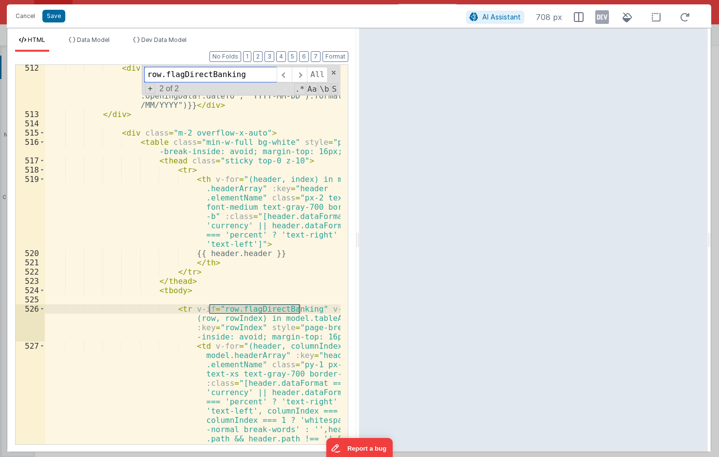
scroll to position [8382, 0]
click at [238, 301] on div "< div class = "text-sm font-normal" > Period: {{moment (model.openingData?.date…" at bounding box center [193, 354] width 296 height 583
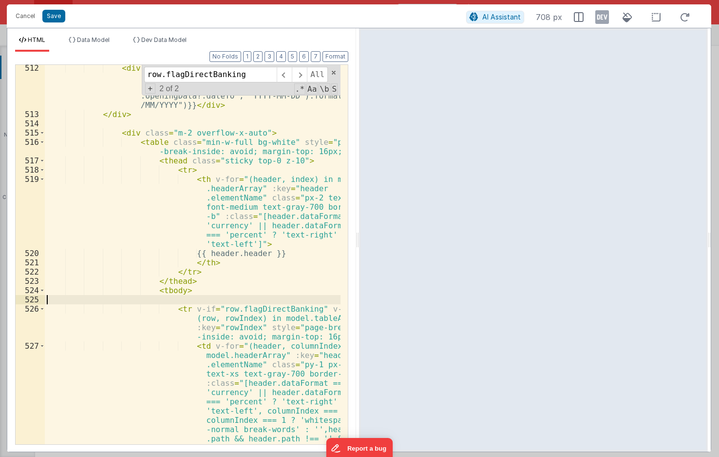
click at [213, 306] on div "< div class = "text-sm font-normal" > Period: {{moment (model.openingData?.date…" at bounding box center [193, 354] width 296 height 583
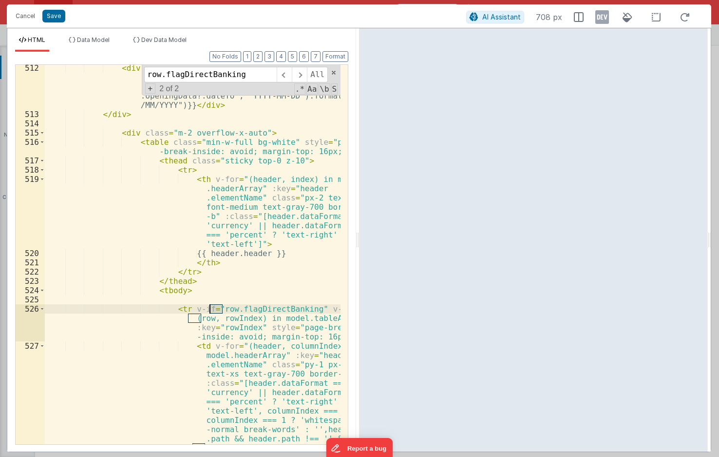
click at [213, 306] on div "< div class = "text-sm font-normal" > Period: {{moment (model.openingData?.date…" at bounding box center [193, 354] width 296 height 583
click at [306, 74] on span at bounding box center [299, 75] width 15 height 16
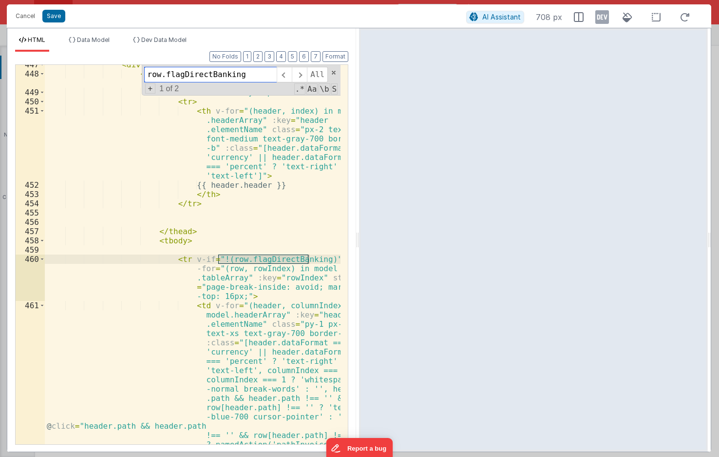
scroll to position [7228, 0]
click at [293, 266] on div "< div class = "m-2 overflow-x-auto" > < table class = "min-w-full bg-white" sty…" at bounding box center [193, 333] width 296 height 546
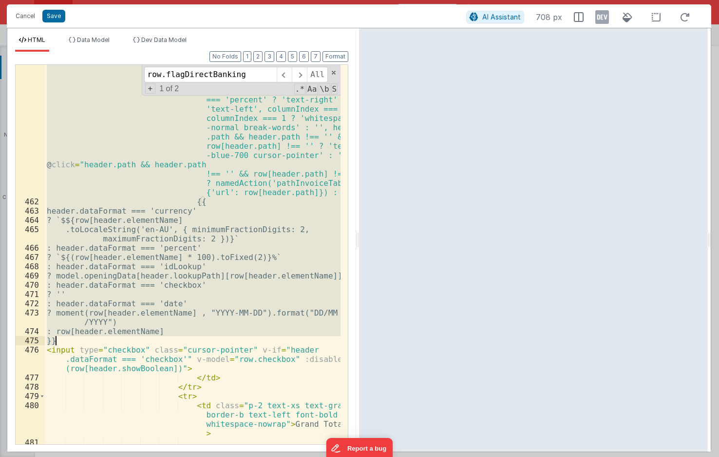
scroll to position [7490, 0]
drag, startPoint x: 169, startPoint y: 259, endPoint x: 210, endPoint y: 343, distance: 93.3
click at [210, 343] on div "< td v-for = "(header, columnIndex) in model.headerArray" :key = "header .eleme…" at bounding box center [193, 312] width 296 height 546
click at [209, 371] on div "< td v-for = "(header, columnIndex) in model.headerArray" :key = "header .eleme…" at bounding box center [193, 311] width 296 height 546
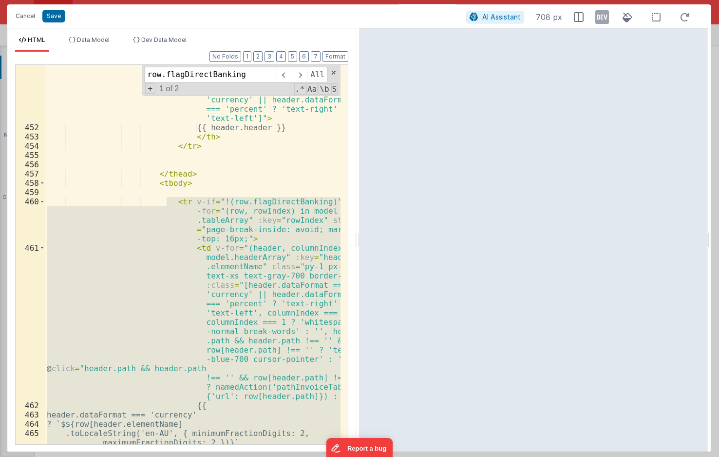
scroll to position [7286, 0]
click at [338, 395] on div "< th v-for = "(header, index) in model .headerArray" :key = "header .elementNam…" at bounding box center [193, 254] width 296 height 379
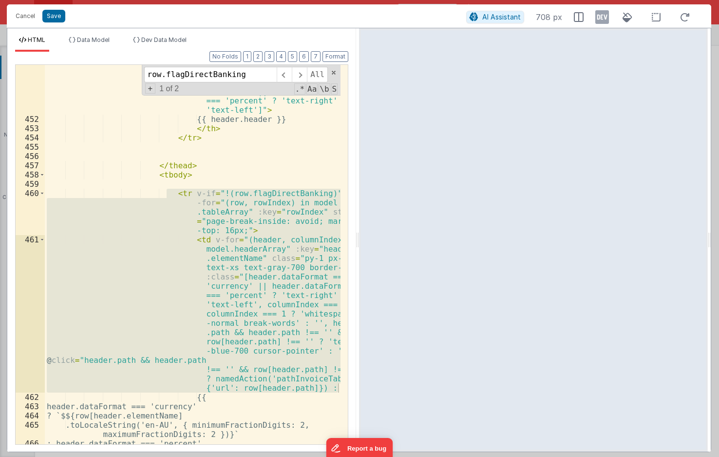
scroll to position [7294, 0]
click at [209, 273] on div "< th v-for = "(header, index) in model .headerArray" :key = "header .elementNam…" at bounding box center [193, 254] width 296 height 379
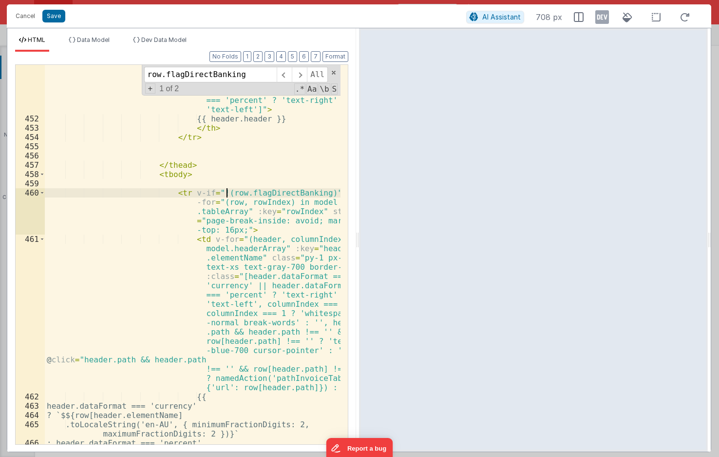
click at [226, 194] on div "< th v-for = "(header, index) in model .headerArray" :key = "header .elementNam…" at bounding box center [193, 271] width 296 height 463
click at [236, 210] on div "< th v-for = "(header, index) in model .headerArray" :key = "header .elementNam…" at bounding box center [193, 271] width 296 height 463
click at [274, 201] on div "< th v-for = "(header, index) in model .headerArray" :key = "header .elementNam…" at bounding box center [193, 271] width 296 height 463
click at [216, 213] on div "< th v-for = "(header, index) in model .headerArray" :key = "header .elementNam…" at bounding box center [193, 272] width 296 height 463
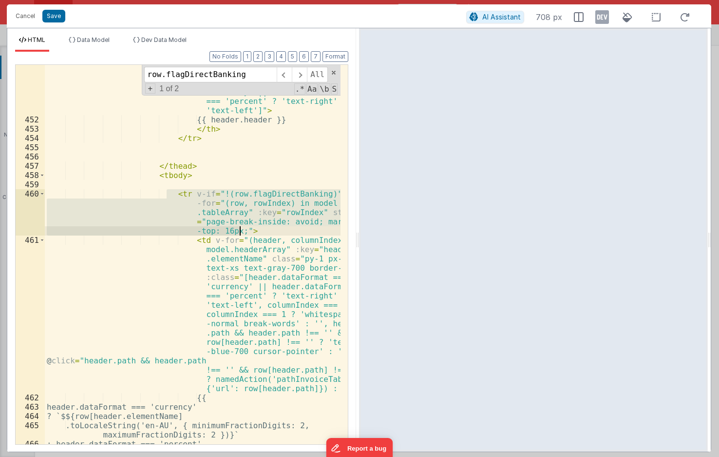
drag, startPoint x: 168, startPoint y: 194, endPoint x: 262, endPoint y: 232, distance: 101.5
click at [262, 232] on div "< th v-for = "(header, index) in model .headerArray" :key = "header .elementNam…" at bounding box center [193, 272] width 296 height 463
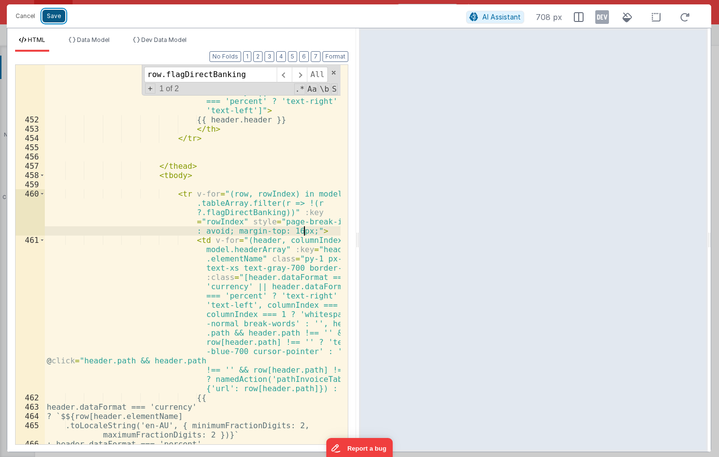
click at [56, 16] on button "Save" at bounding box center [53, 16] width 23 height 13
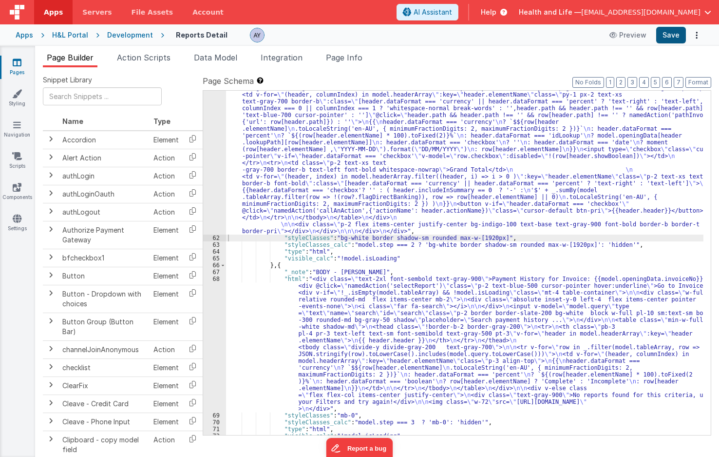
click at [673, 44] on div "Apps H&L Portal Development Reports Detail Preview Save" at bounding box center [359, 34] width 719 height 21
click at [675, 34] on button "Save" at bounding box center [671, 35] width 30 height 17
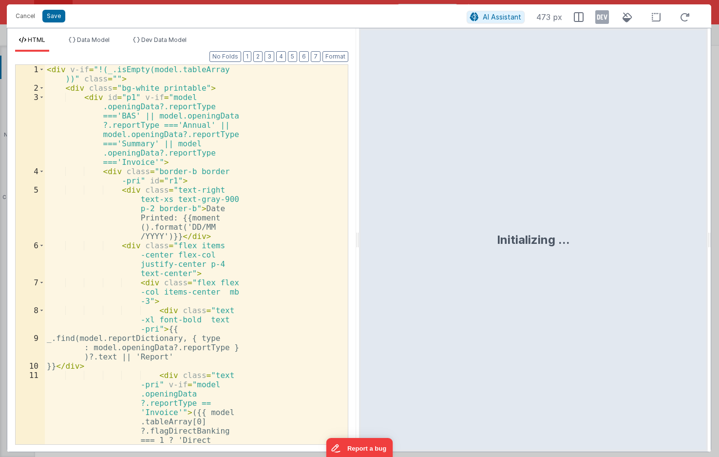
click at [219, 168] on div "< div v-if = "!(_.isEmpty(model.tableArray ))" class = "" > < div class = "bg-w…" at bounding box center [193, 310] width 296 height 490
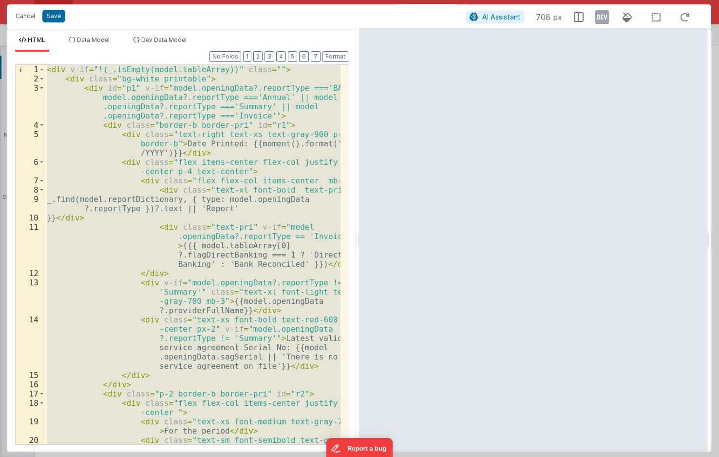
click at [193, 167] on div "< div v-if = "!(_.isEmpty(model.tableArray))" class = "" > < div class = "bg-wh…" at bounding box center [193, 254] width 296 height 379
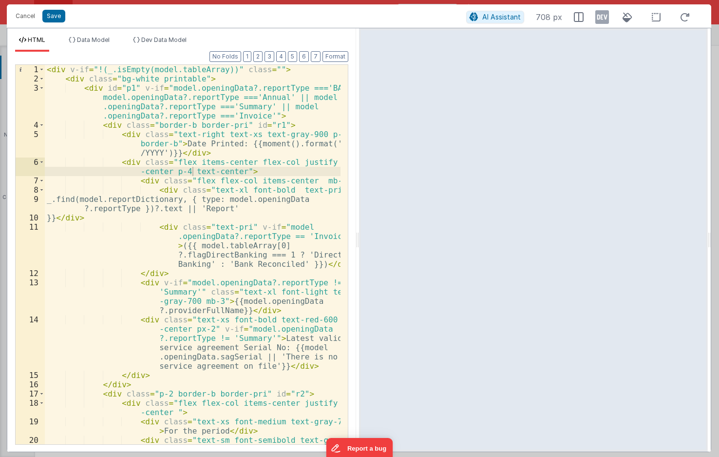
click at [229, 202] on div "< div v-if = "!(_.isEmpty(model.tableArray))" class = "" > < div class = "bg-wh…" at bounding box center [193, 282] width 296 height 435
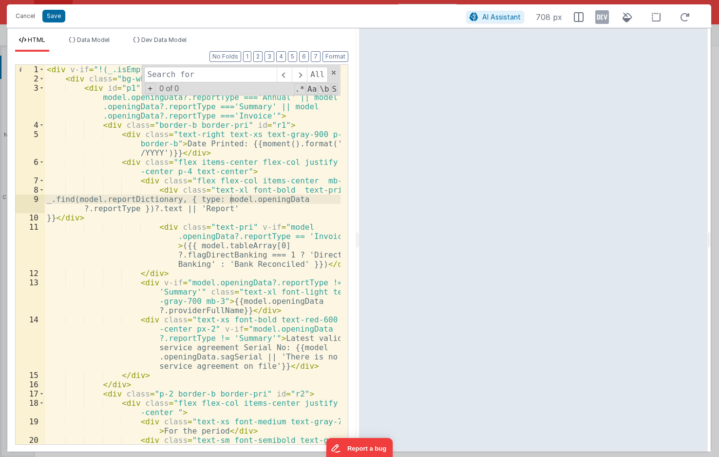
click at [258, 154] on div "< div v-if = "!(_.isEmpty(model.tableArray))" class = "" > < div class = "bg-wh…" at bounding box center [193, 282] width 296 height 435
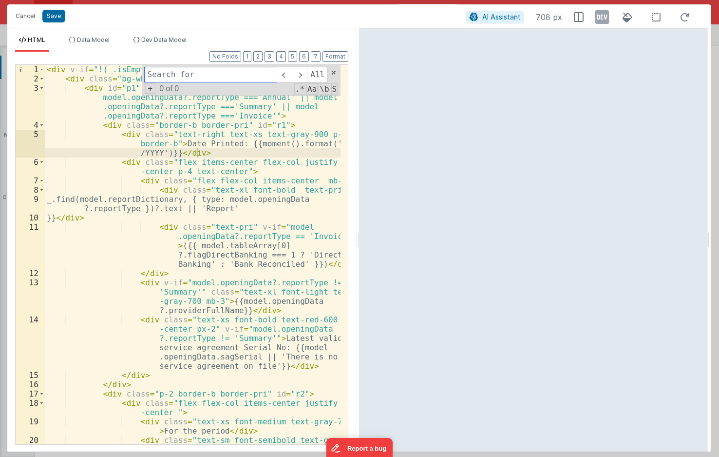
paste input "row.flagDirectBanking"
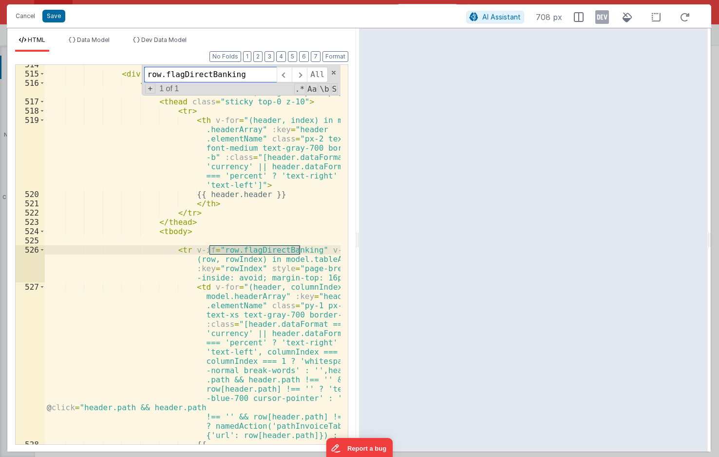
scroll to position [8441, 0]
type input "row.flagDirectBanking"
drag, startPoint x: 359, startPoint y: 240, endPoint x: 466, endPoint y: 231, distance: 107.6
click at [470, 230] on html "Cancel Save AI Assistant 708 px HTML Data Model Dev Data Model Format 7 6 5 4 3…" at bounding box center [359, 228] width 719 height 457
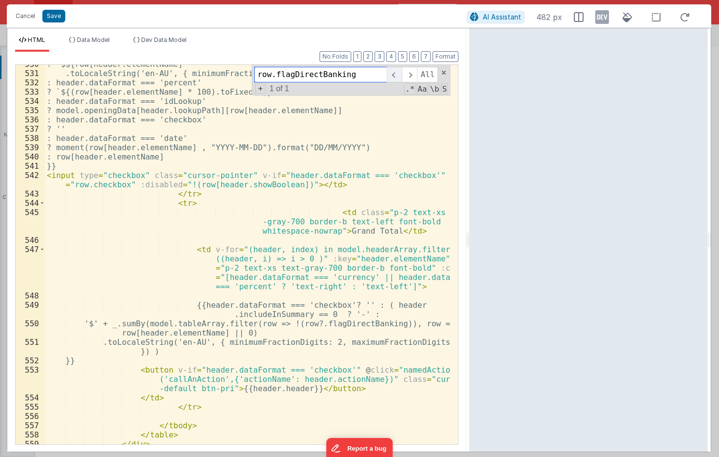
click at [392, 71] on span at bounding box center [394, 75] width 15 height 16
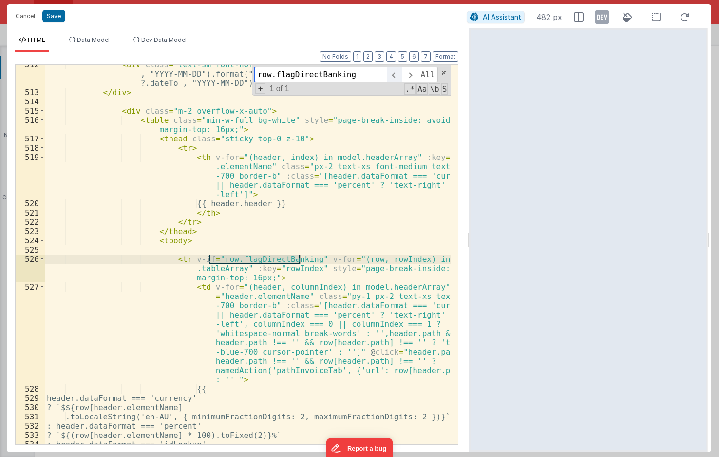
scroll to position [6468, 0]
click at [211, 274] on div "< div class = "text-sm font-normal" > Period: {{moment(model.openingData?.dateF…" at bounding box center [248, 268] width 406 height 416
drag, startPoint x: 183, startPoint y: 259, endPoint x: 303, endPoint y: 258, distance: 119.9
click at [303, 258] on div "< div class = "text-sm font-normal" > Period: {{moment(model.openingData?.dateF…" at bounding box center [248, 268] width 406 height 416
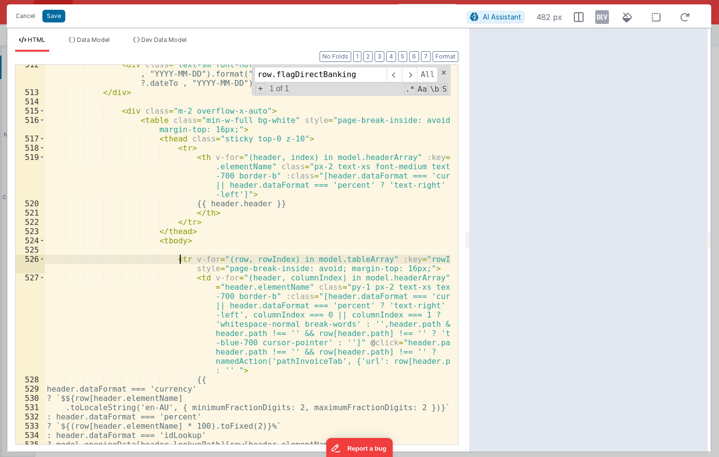
click at [364, 259] on div "< div class = "text-sm font-normal" > Period: {{moment(model.openingData?.dateF…" at bounding box center [248, 268] width 406 height 416
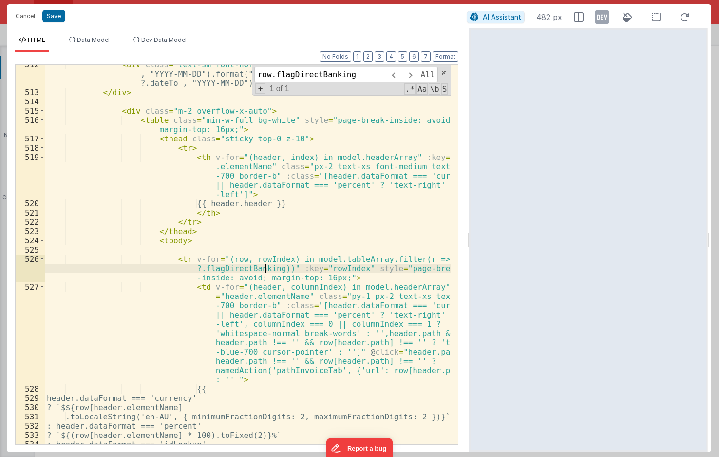
click at [255, 271] on div "< div class = "text-sm font-normal" > Period: {{moment(model.openingData?.dateF…" at bounding box center [248, 268] width 406 height 416
click at [263, 246] on div "< div class = "text-sm font-normal" > Period: {{moment(model.openingData?.dateF…" at bounding box center [248, 268] width 406 height 416
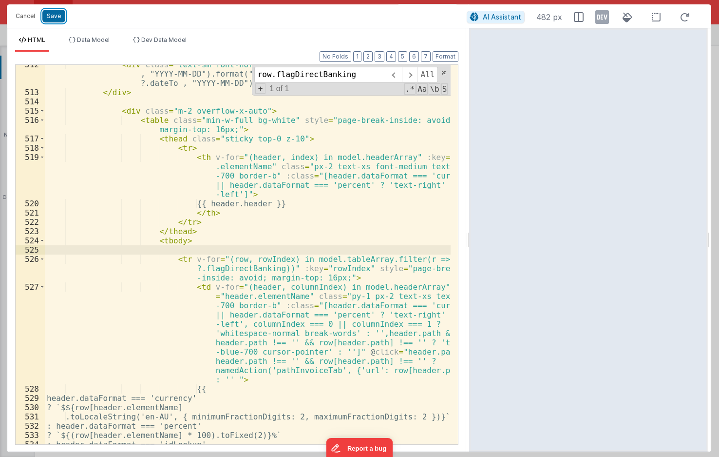
drag, startPoint x: 56, startPoint y: 13, endPoint x: 139, endPoint y: 29, distance: 84.4
click at [57, 13] on button "Save" at bounding box center [53, 16] width 23 height 13
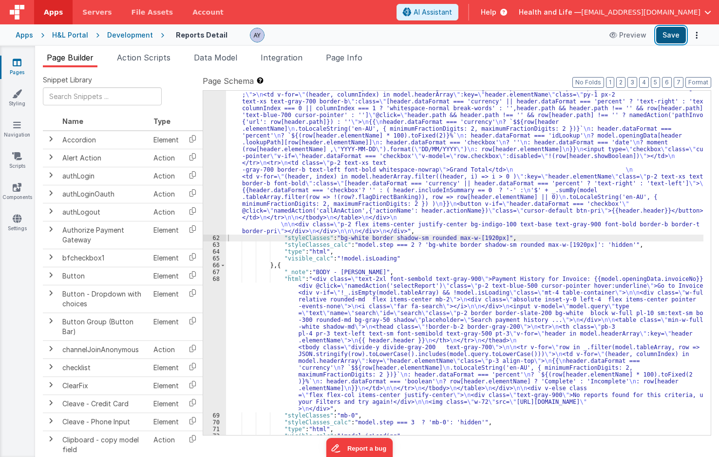
click at [673, 38] on button "Save" at bounding box center [671, 35] width 30 height 17
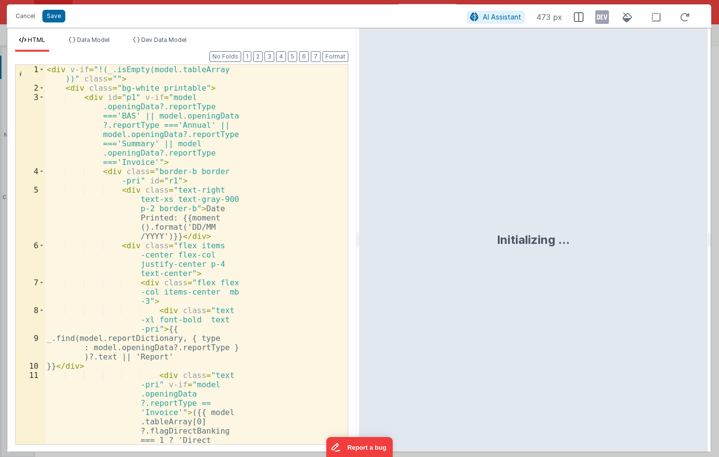
click at [203, 318] on div "< div v-if = "!(_.isEmpty(model.tableArray ))" class = "" > < div class = "bg-w…" at bounding box center [193, 310] width 296 height 490
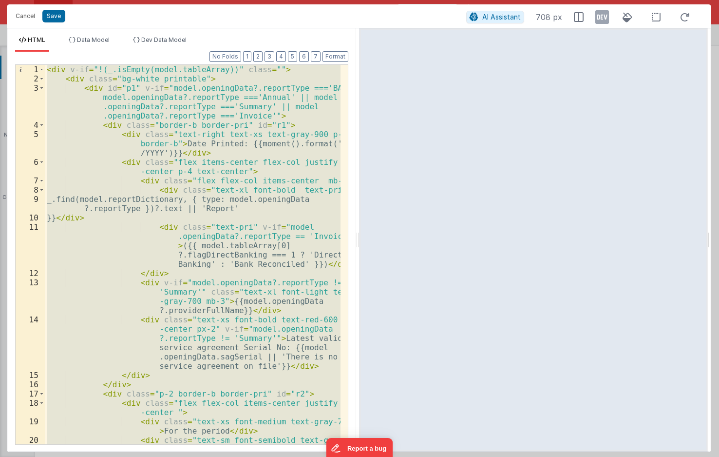
click at [189, 112] on div "< div v-if = "!(_.isEmpty(model.tableArray))" class = "" > < div class = "bg-wh…" at bounding box center [193, 254] width 296 height 379
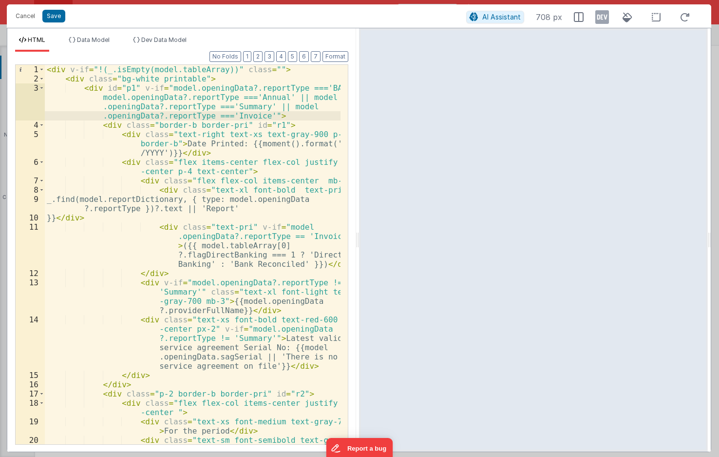
click at [241, 158] on div "< div v-if = "!(_.isEmpty(model.tableArray))" class = "" > < div class = "bg-wh…" at bounding box center [193, 282] width 296 height 435
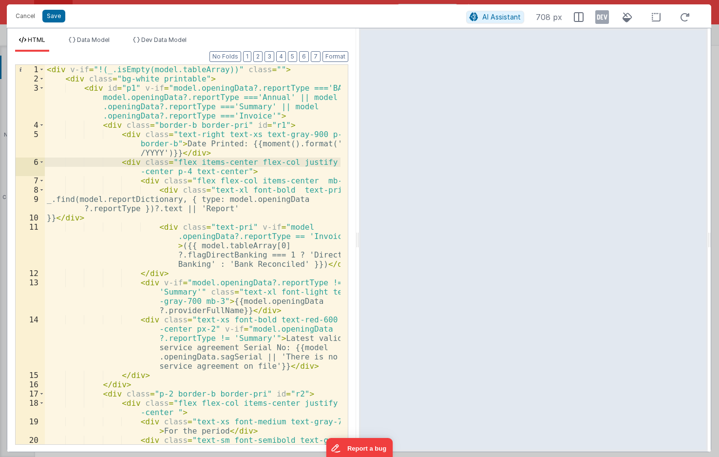
click at [225, 215] on div "< div v-if = "!(_.isEmpty(model.tableArray))" class = "" > < div class = "bg-wh…" at bounding box center [193, 282] width 296 height 435
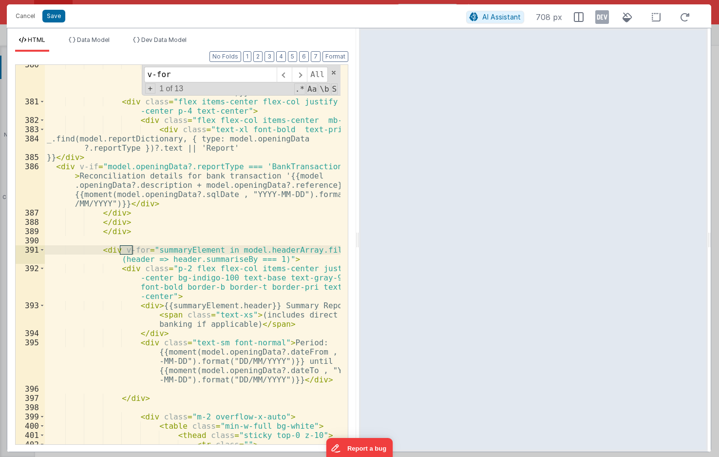
scroll to position [5885, 0]
type input "v-for"
click at [197, 272] on div "< div class = "text-right text-xs text -gray-900 p-2 border-b" > Date Printed: …" at bounding box center [193, 272] width 296 height 425
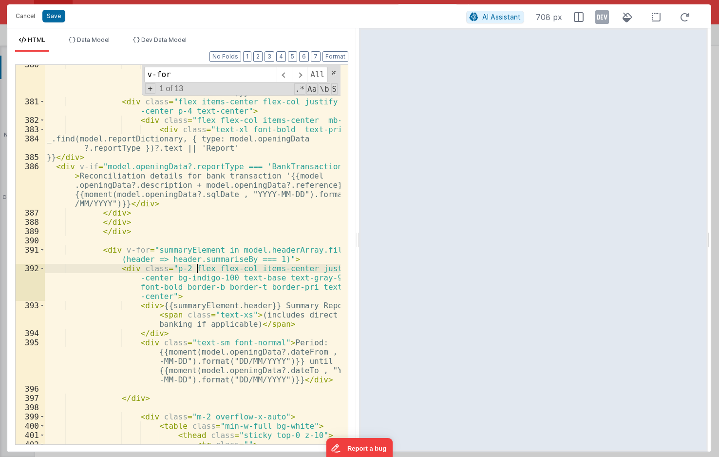
click at [216, 257] on div "< div class = "text-right text-xs text -gray-900 p-2 border-b" > Date Printed: …" at bounding box center [193, 272] width 296 height 425
click at [203, 251] on div "< div class = "text-right text-xs text -gray-900 p-2 border-b" > Date Printed: …" at bounding box center [193, 272] width 296 height 425
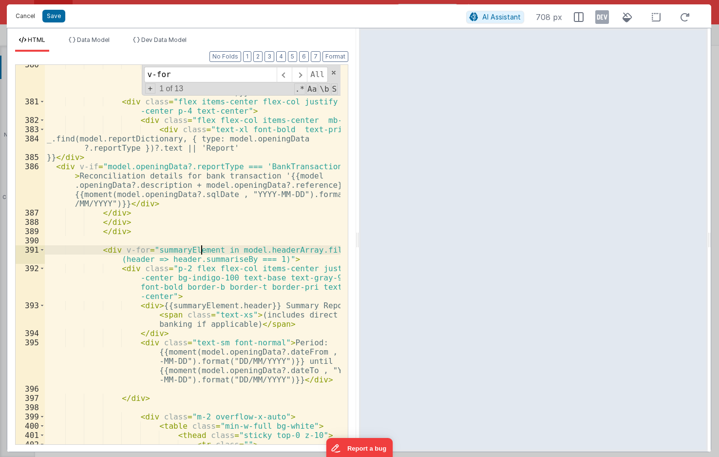
click at [13, 17] on button "Cancel" at bounding box center [25, 16] width 29 height 14
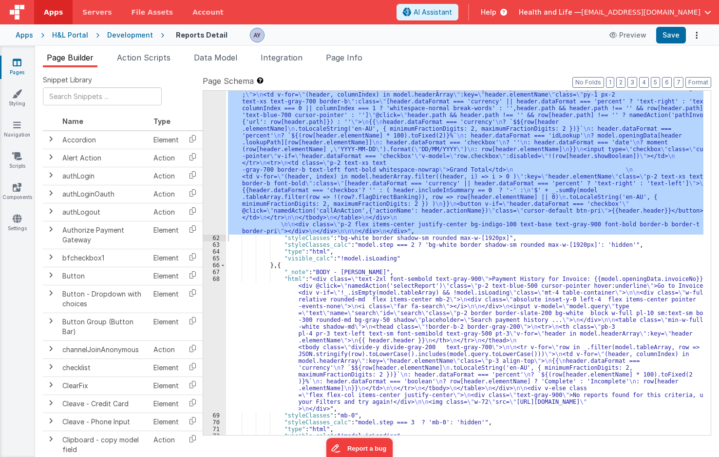
click at [75, 32] on div "H&L Portal" at bounding box center [70, 35] width 36 height 10
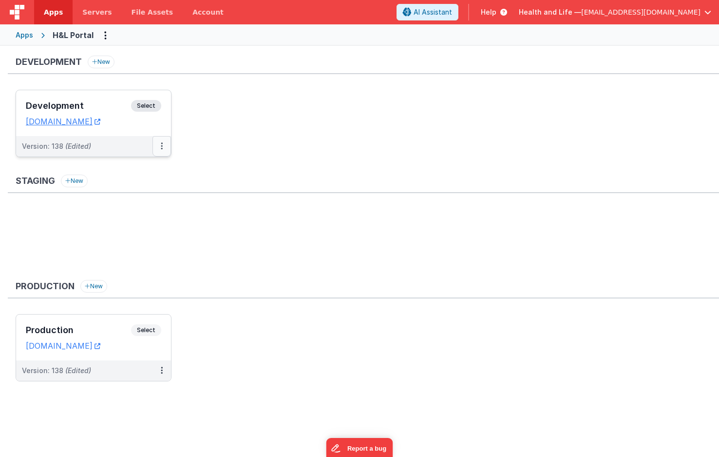
click at [161, 146] on icon at bounding box center [162, 146] width 2 height 0
click at [140, 204] on link "Deploy..." at bounding box center [128, 203] width 86 height 18
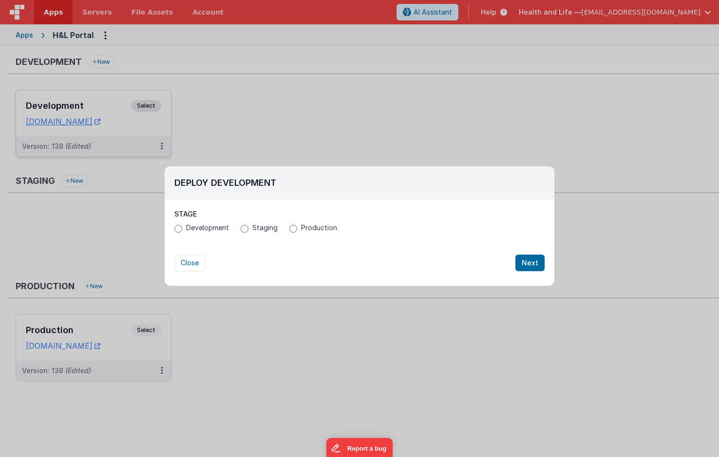
click at [190, 230] on span "Development" at bounding box center [207, 228] width 43 height 10
click at [182, 230] on input "Development" at bounding box center [178, 229] width 8 height 8
radio input "true"
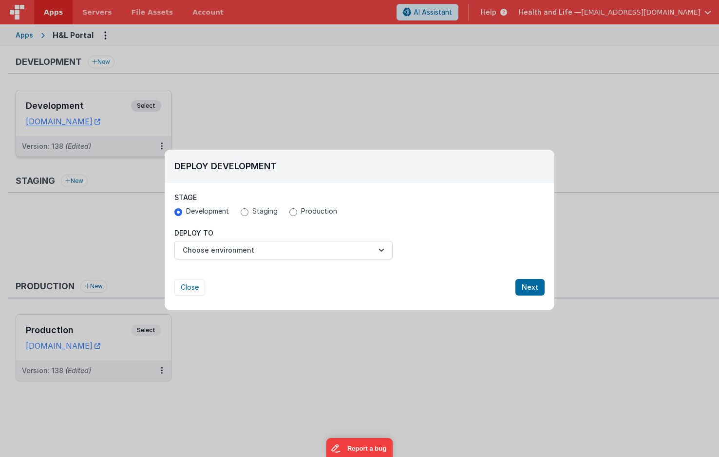
click at [257, 213] on span "Staging" at bounding box center [264, 211] width 25 height 10
click at [249, 213] on input "Staging" at bounding box center [245, 212] width 8 height 8
radio input "true"
radio input "false"
click at [295, 212] on input "Production" at bounding box center [293, 212] width 8 height 8
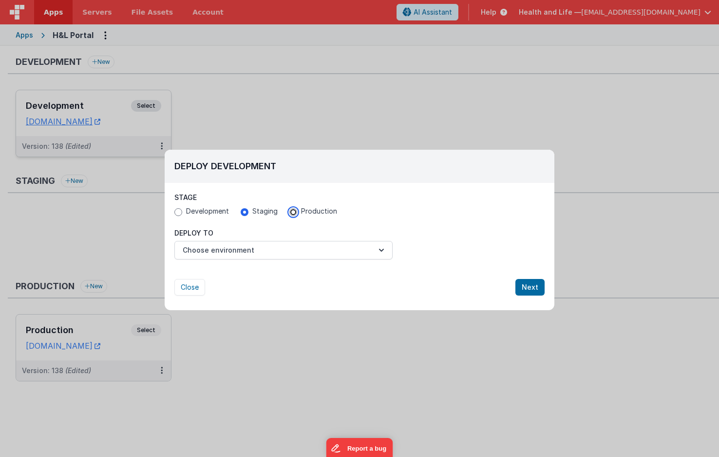
radio input "true"
radio input "false"
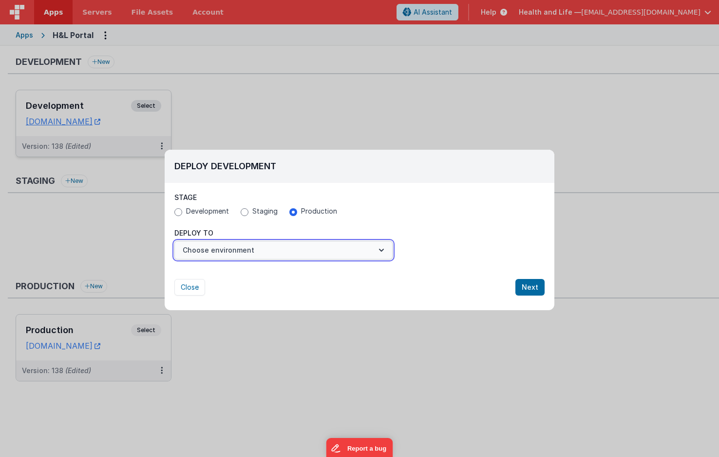
click at [292, 246] on button "Choose environment" at bounding box center [283, 250] width 218 height 19
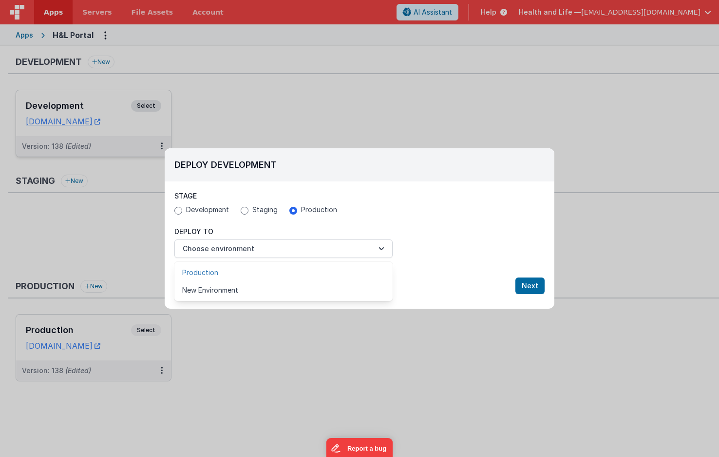
click at [289, 271] on link "Production" at bounding box center [283, 273] width 218 height 18
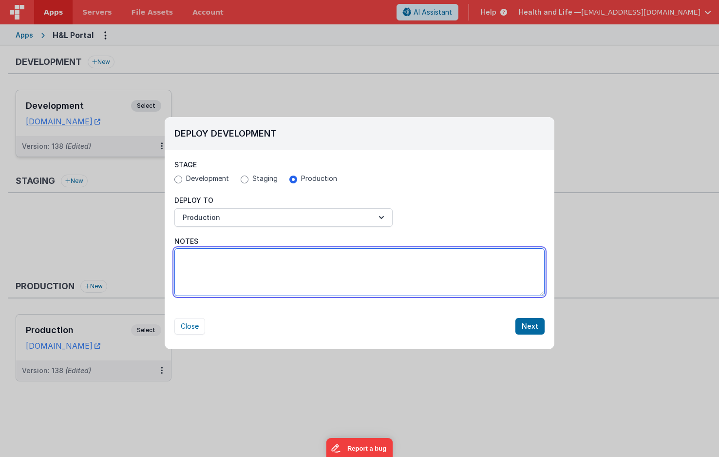
drag, startPoint x: 233, startPoint y: 270, endPoint x: 345, endPoint y: 303, distance: 116.6
click at [238, 270] on textarea "Notes" at bounding box center [359, 272] width 370 height 48
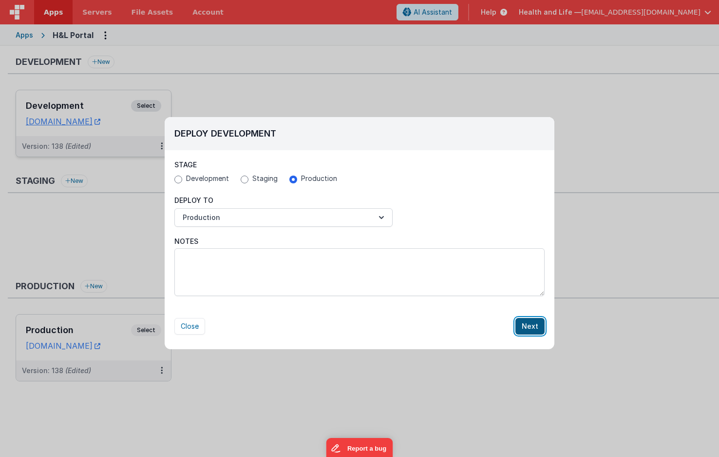
click at [526, 324] on button "Next" at bounding box center [530, 326] width 29 height 17
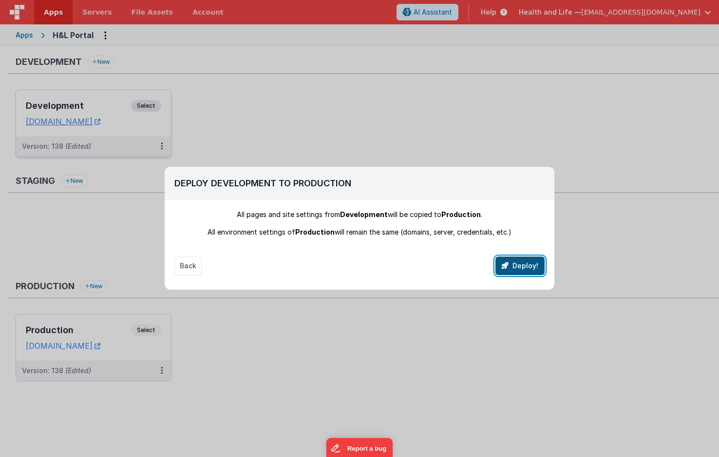
click at [530, 266] on button "Deploy!" at bounding box center [520, 265] width 49 height 19
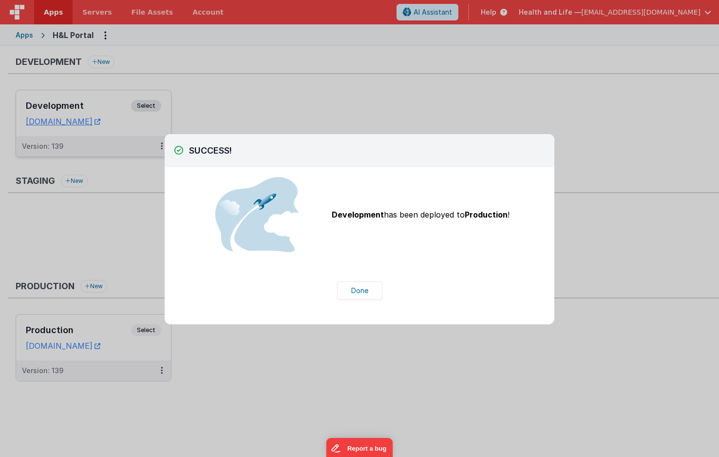
click at [252, 363] on div "SUCCESS! Stage Development Staging Production All pages and site settings from …" at bounding box center [359, 228] width 719 height 457
click at [360, 290] on button "Done" at bounding box center [359, 290] width 45 height 19
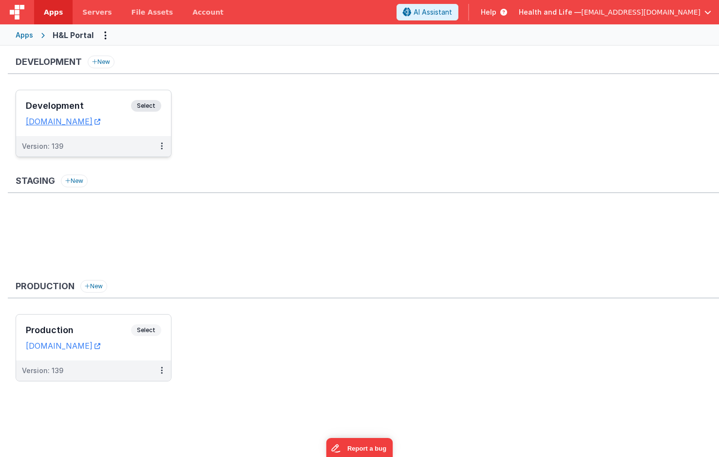
click at [137, 146] on div "Version: 139" at bounding box center [87, 146] width 131 height 10
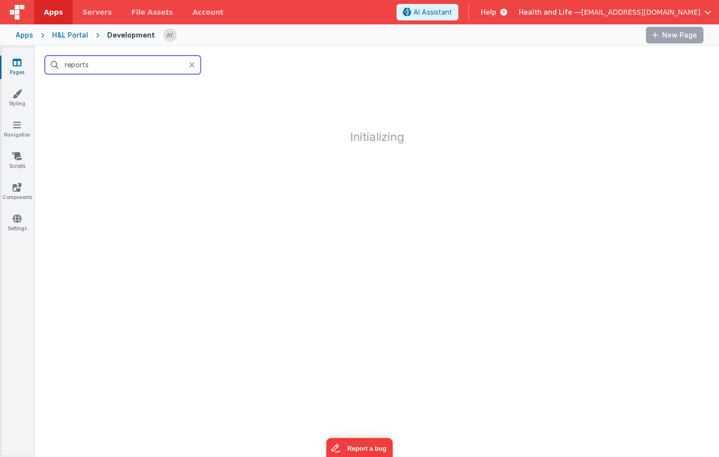
click at [116, 71] on input "reports" at bounding box center [123, 65] width 156 height 19
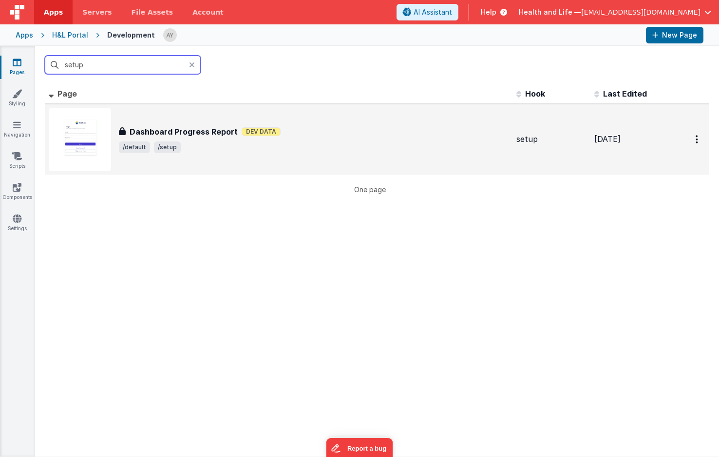
type input "setup"
click at [259, 125] on div "Dashboard Progress Report Dashboard Progress Report Dev Data /default /setup" at bounding box center [279, 139] width 460 height 62
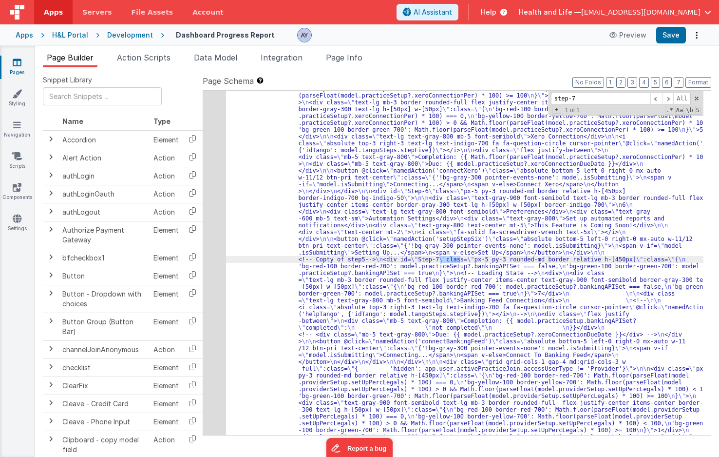
scroll to position [1909, 0]
type input "step-7"
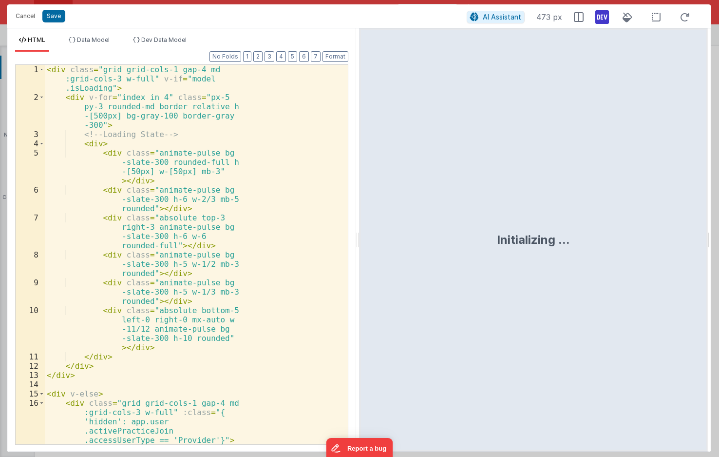
scroll to position [2508, 0]
click at [137, 220] on div "< div class = "grid grid-cols-1 gap-4 md :grid-cols-3 w-full" v-if = "model .is…" at bounding box center [193, 273] width 296 height 416
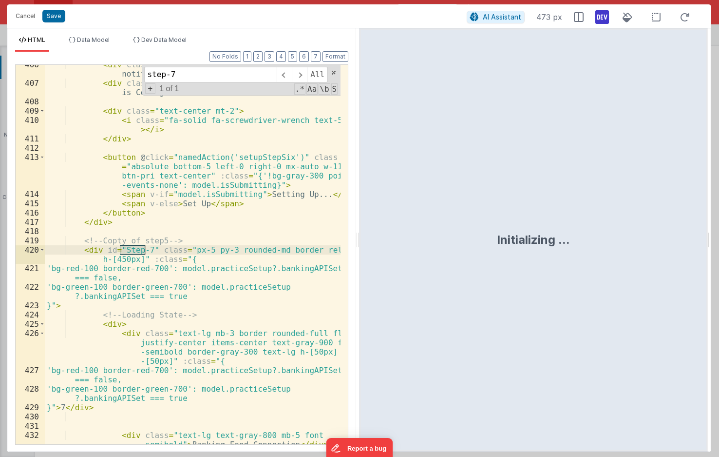
scroll to position [8635, 0]
type input "step-7"
click at [148, 243] on div "< div class = "text-gray-800" > Set up automated reports and notifications </ d…" at bounding box center [193, 268] width 296 height 416
click at [141, 250] on div "< div class = "text-gray-800" > Set up automated reports and notifications </ d…" at bounding box center [193, 268] width 296 height 416
click at [101, 247] on div "< div class = "text-gray-800" > Set up automated reports and notifications </ d…" at bounding box center [193, 268] width 296 height 416
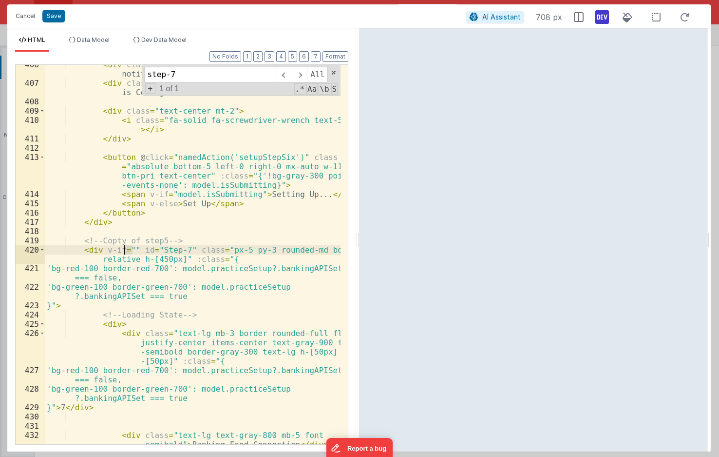
drag, startPoint x: 131, startPoint y: 247, endPoint x: 144, endPoint y: 261, distance: 19.0
click at [124, 248] on div "< div class = "text-gray-800" > Set up automated reports and notifications </ d…" at bounding box center [193, 268] width 296 height 416
click at [101, 249] on div "< div class = "text-gray-800" > Set up automated reports and notifications </ d…" at bounding box center [193, 268] width 296 height 416
drag, startPoint x: 133, startPoint y: 248, endPoint x: 104, endPoint y: 249, distance: 28.8
click at [104, 249] on div "< div class = "text-gray-800" > Set up automated reports and notifications </ d…" at bounding box center [193, 268] width 296 height 416
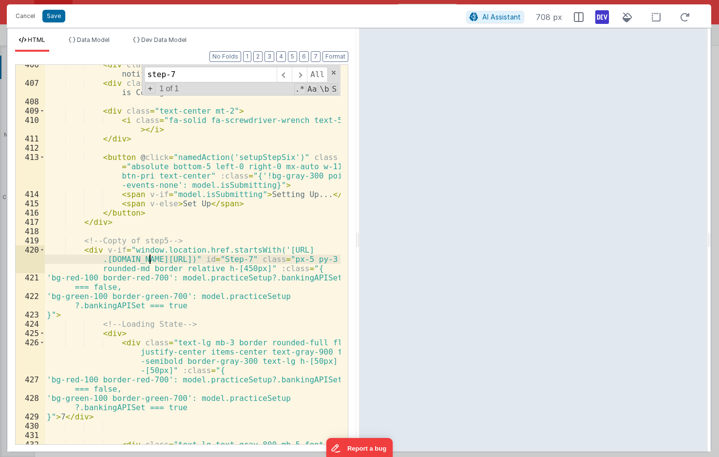
click at [148, 258] on div "< div class = "text-gray-800" > Set up automated reports and notifications </ d…" at bounding box center [193, 268] width 296 height 416
click at [175, 242] on div "< div class = "text-gray-800" > Set up automated reports and notifications </ d…" at bounding box center [193, 268] width 296 height 416
click at [193, 256] on div "< div class = "text-gray-800" > Set up automated reports and notifications </ d…" at bounding box center [193, 268] width 296 height 416
click at [55, 18] on button "Save" at bounding box center [53, 16] width 23 height 13
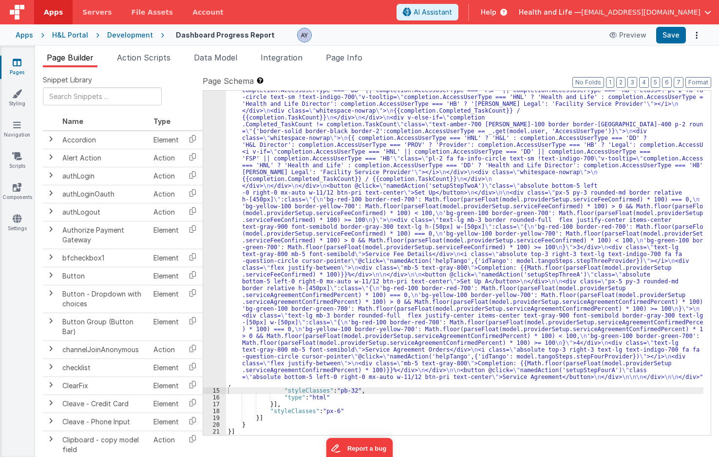
scroll to position [2242, 0]
click at [659, 36] on button "Save" at bounding box center [671, 35] width 30 height 17
click at [3, 31] on div "Apps H&L Portal Development Dashboard Progress Report Preview Save" at bounding box center [359, 34] width 719 height 21
click at [696, 35] on icon "Options" at bounding box center [697, 35] width 14 height 0
click at [671, 36] on button at bounding box center [359, 228] width 719 height 457
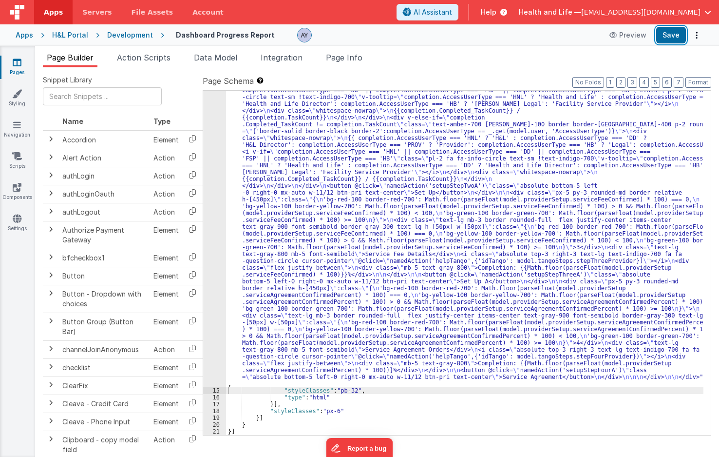
click at [672, 36] on button "Save" at bounding box center [671, 35] width 30 height 17
click at [132, 13] on span "File Assets" at bounding box center [153, 12] width 42 height 10
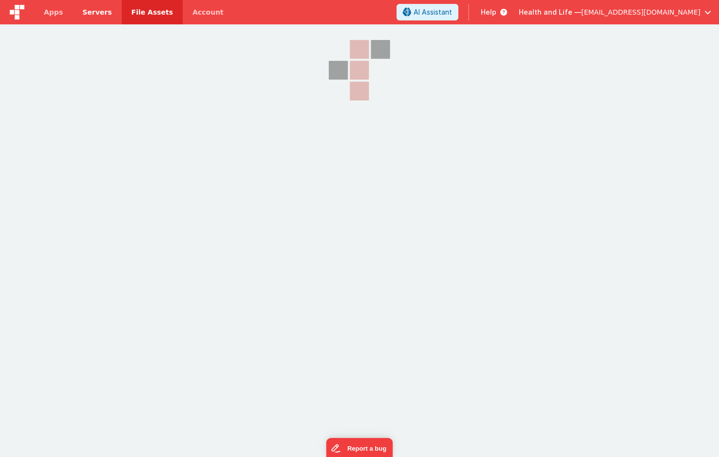
click at [76, 14] on link "Servers" at bounding box center [97, 12] width 49 height 24
click at [43, 15] on link "Apps" at bounding box center [53, 12] width 39 height 24
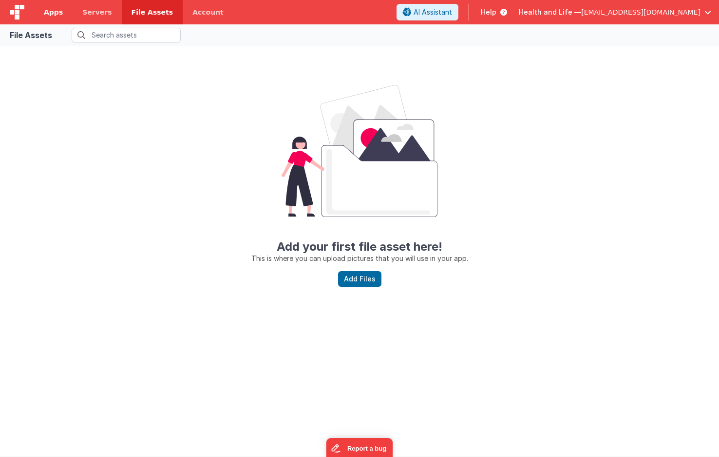
click at [51, 16] on span "Apps" at bounding box center [53, 12] width 19 height 10
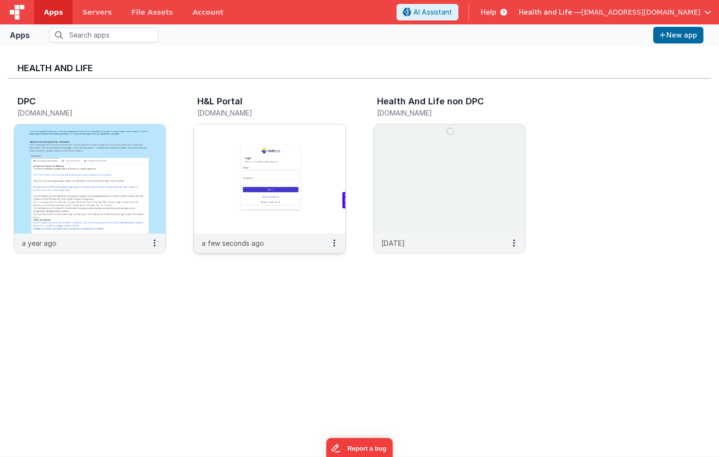
click at [206, 152] on img at bounding box center [270, 178] width 152 height 109
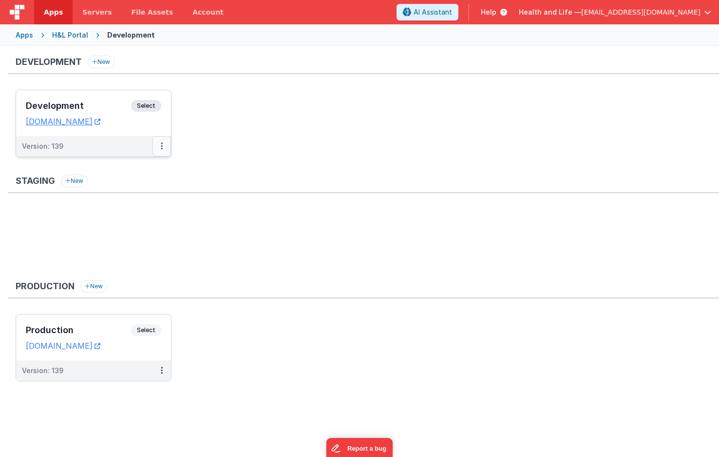
click at [166, 144] on button at bounding box center [162, 146] width 19 height 20
click at [152, 180] on link "Deploy..." at bounding box center [128, 186] width 86 height 18
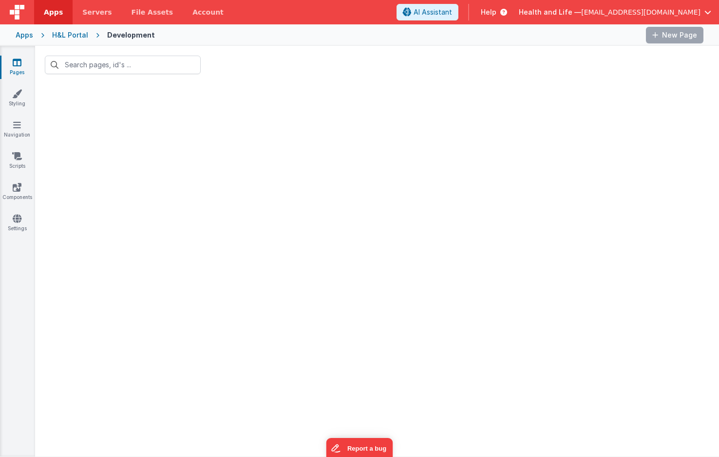
type input "setup"
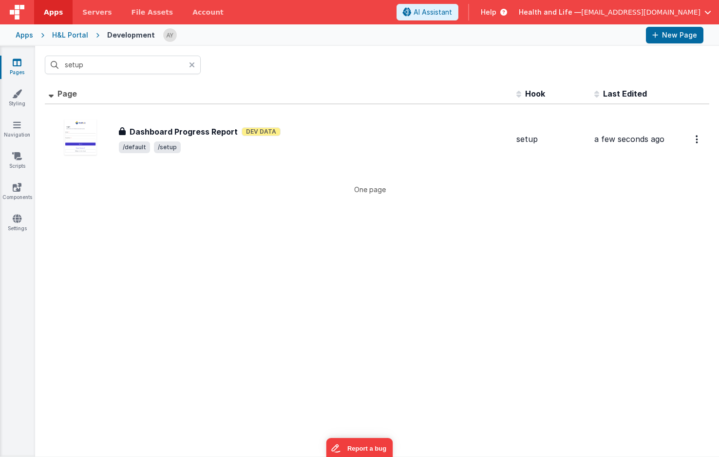
click at [76, 37] on div "H&L Portal" at bounding box center [70, 35] width 36 height 10
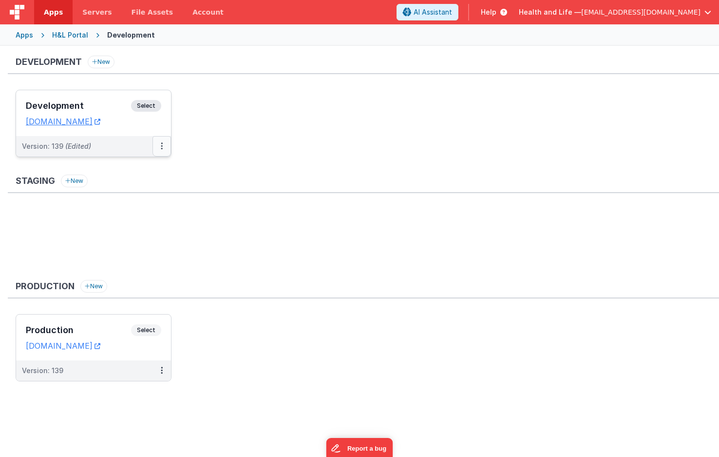
click at [165, 147] on button at bounding box center [162, 146] width 19 height 20
click at [150, 197] on div "Staging New" at bounding box center [364, 222] width 712 height 97
click at [162, 146] on icon at bounding box center [162, 146] width 2 height 0
click at [144, 204] on link "Deploy..." at bounding box center [128, 203] width 86 height 18
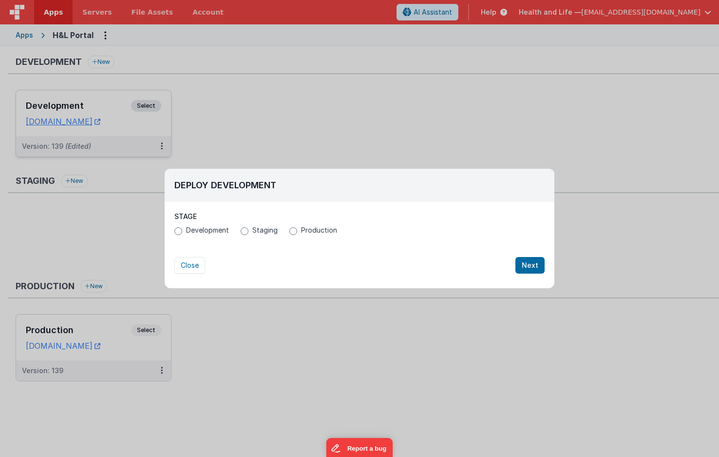
click at [309, 231] on span "Production" at bounding box center [319, 230] width 36 height 10
click at [297, 231] on input "Production" at bounding box center [293, 231] width 8 height 8
radio input "true"
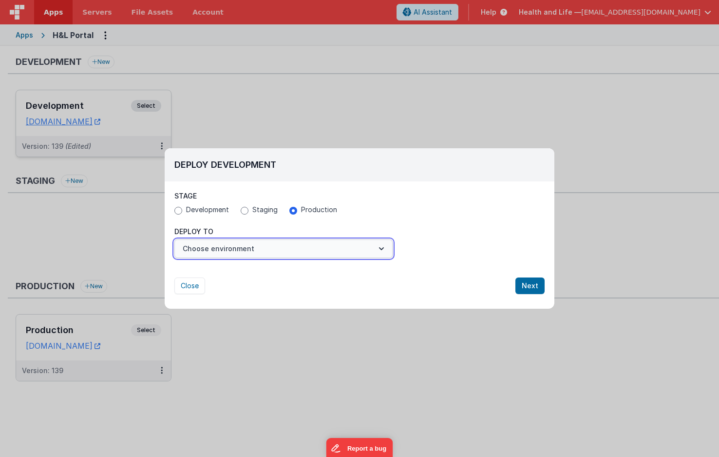
click at [277, 243] on button "Choose environment" at bounding box center [283, 248] width 218 height 19
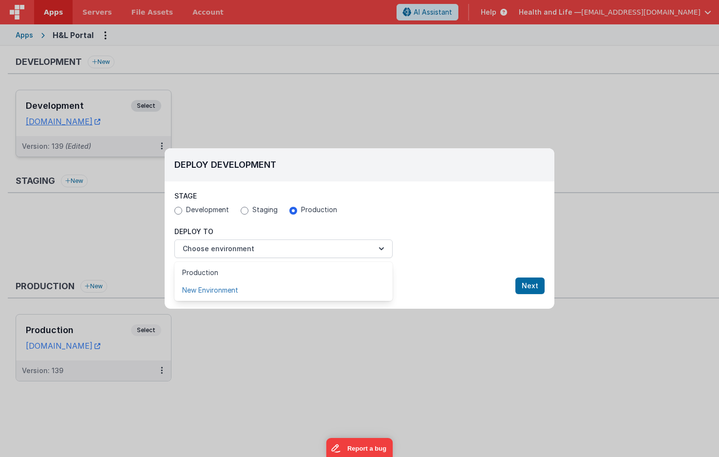
click at [240, 284] on link "New Environment" at bounding box center [283, 290] width 218 height 18
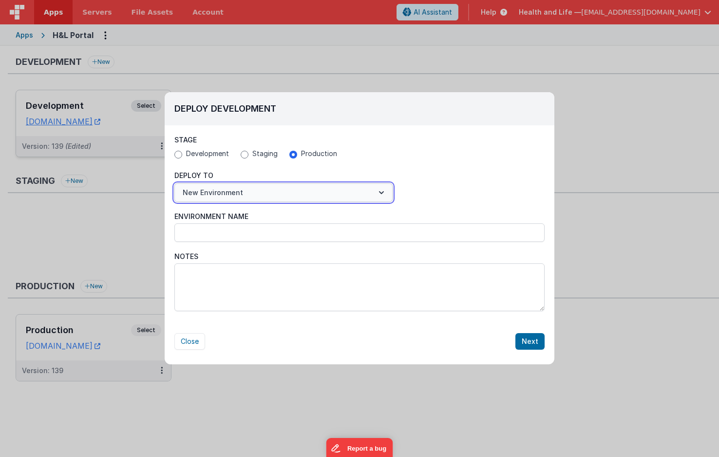
click at [241, 189] on button "New Environment" at bounding box center [283, 192] width 218 height 19
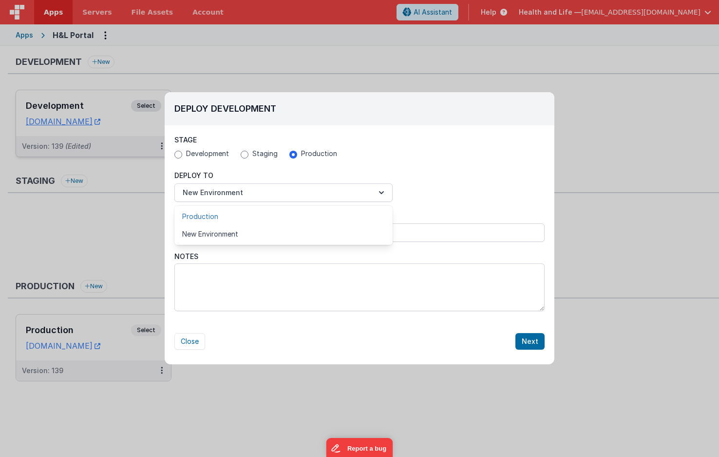
click at [219, 218] on link "Production" at bounding box center [283, 217] width 218 height 18
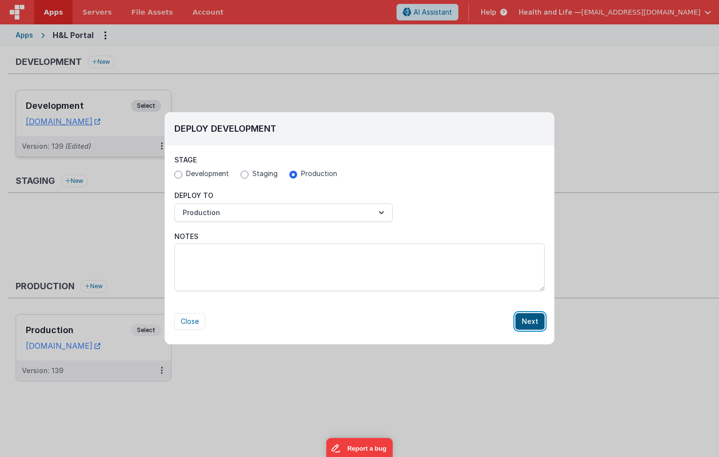
click at [529, 316] on button "Next" at bounding box center [530, 321] width 29 height 17
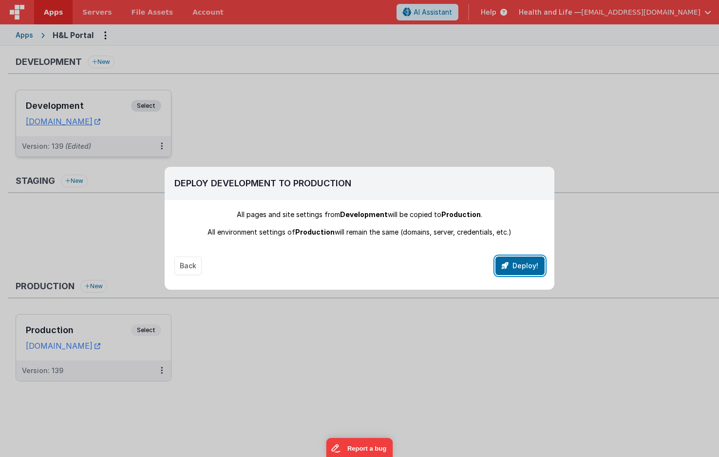
click at [528, 262] on button "Deploy!" at bounding box center [520, 265] width 49 height 19
